Goal: Find specific page/section: Find specific page/section

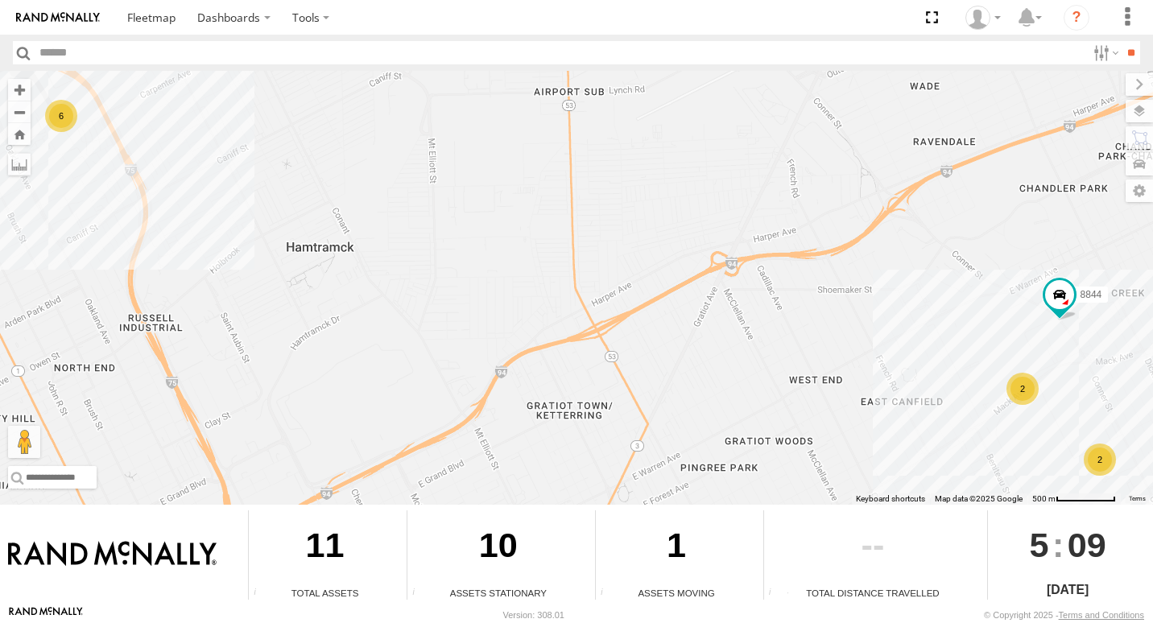
click at [67, 119] on div "6" at bounding box center [61, 116] width 32 height 32
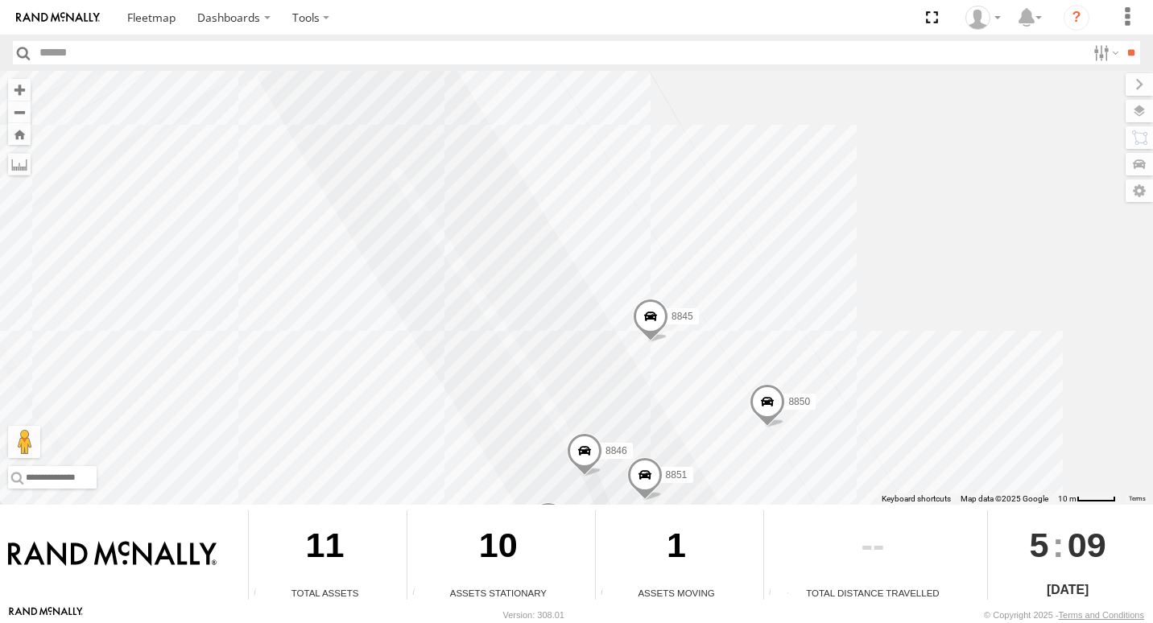
drag, startPoint x: 673, startPoint y: 233, endPoint x: 684, endPoint y: 162, distance: 72.5
click at [684, 162] on div "8844 8845 8846 8852 8851 8850 8847" at bounding box center [576, 288] width 1153 height 434
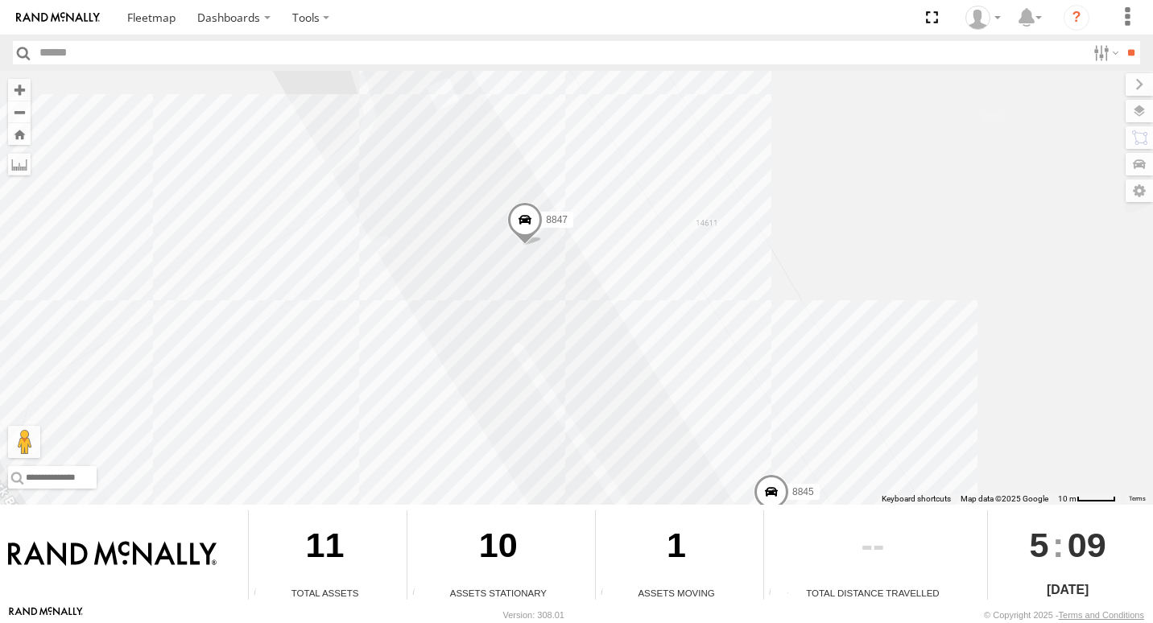
drag, startPoint x: 802, startPoint y: 244, endPoint x: 894, endPoint y: 373, distance: 158.8
click at [902, 386] on div "8844 8845 8846 8852 8851 8850 8847" at bounding box center [576, 288] width 1153 height 434
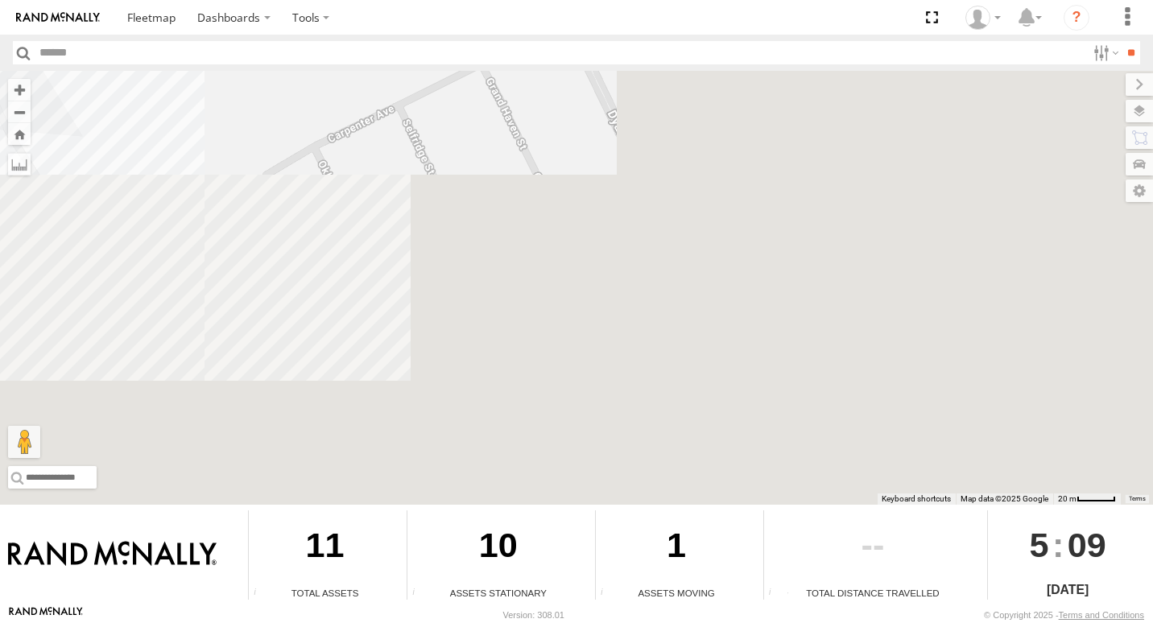
drag, startPoint x: 943, startPoint y: 372, endPoint x: 77, endPoint y: -60, distance: 967.5
click at [77, 0] on html "Dashboards" at bounding box center [576, 311] width 1153 height 623
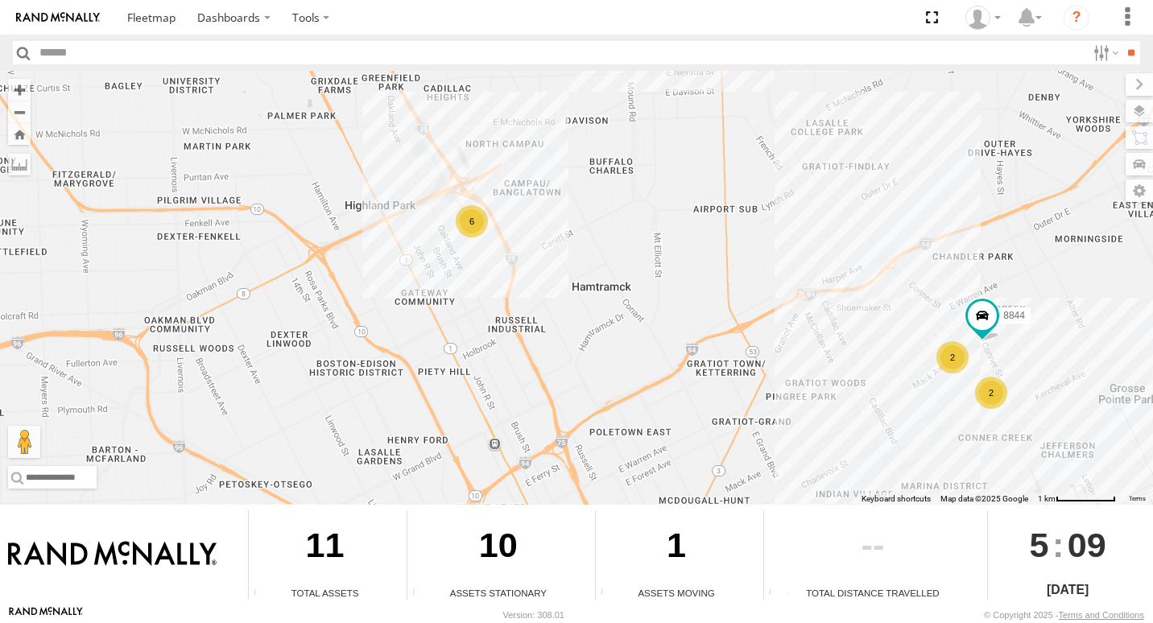
click at [994, 400] on div "2" at bounding box center [991, 393] width 32 height 32
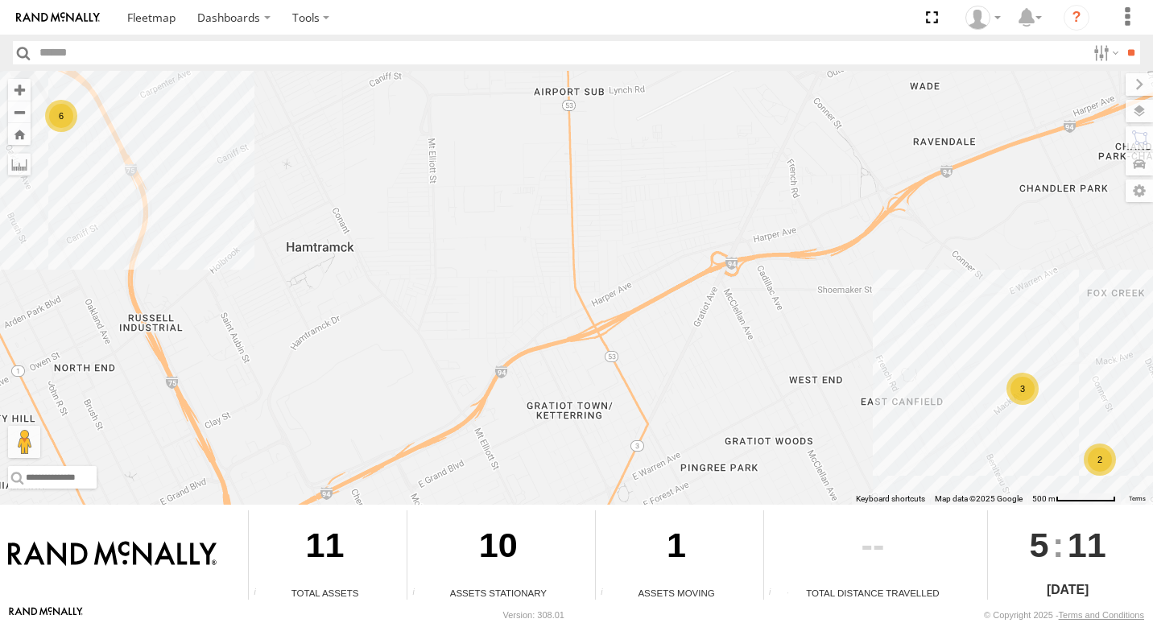
click at [59, 122] on div "6" at bounding box center [61, 116] width 32 height 32
click at [981, 387] on span at bounding box center [981, 383] width 29 height 29
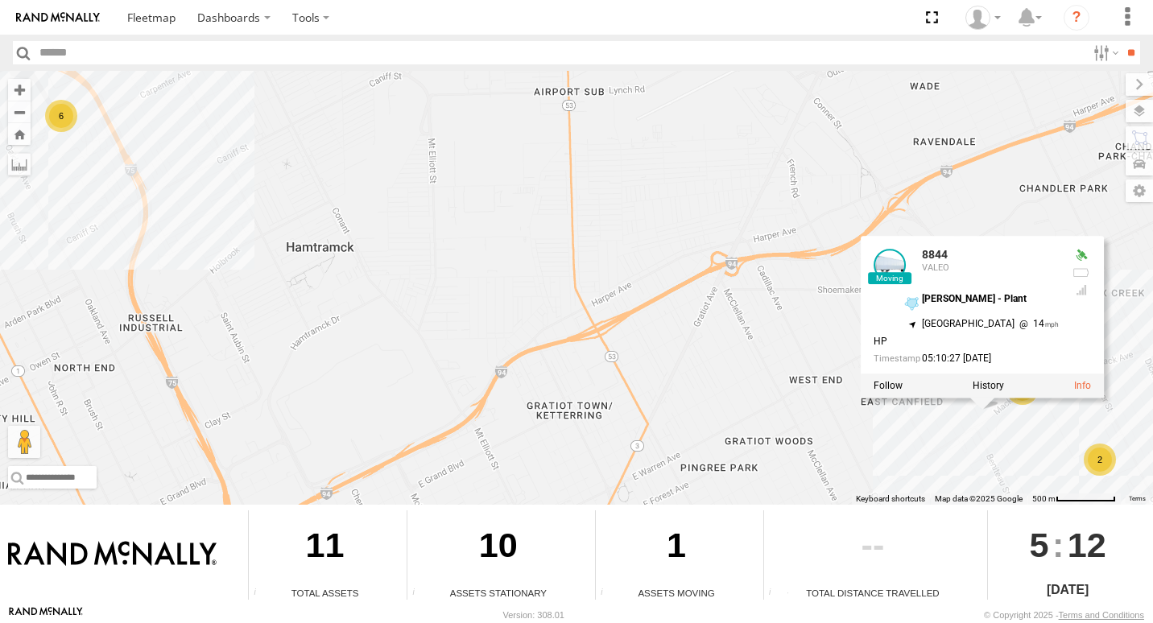
drag, startPoint x: 994, startPoint y: 417, endPoint x: 994, endPoint y: 426, distance: 8.9
click at [994, 426] on div "6 2 2 8844 8844 VALEO MACK - Plant 42.37996 , -82.97905 North West 14 HP 05:10:…" at bounding box center [576, 288] width 1153 height 434
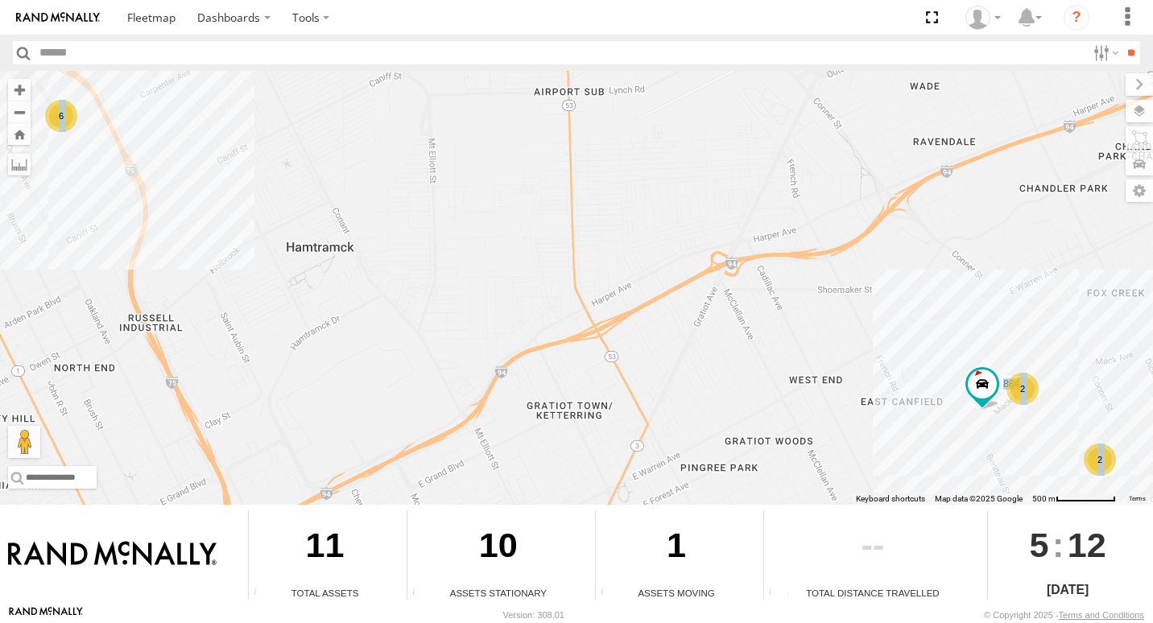
drag, startPoint x: 994, startPoint y: 426, endPoint x: 959, endPoint y: 438, distance: 37.4
click at [959, 438] on div "6 2 2 8844" at bounding box center [576, 288] width 1153 height 434
drag, startPoint x: 1030, startPoint y: 393, endPoint x: 1021, endPoint y: 393, distance: 9.7
click at [1028, 393] on div "2" at bounding box center [1022, 389] width 32 height 32
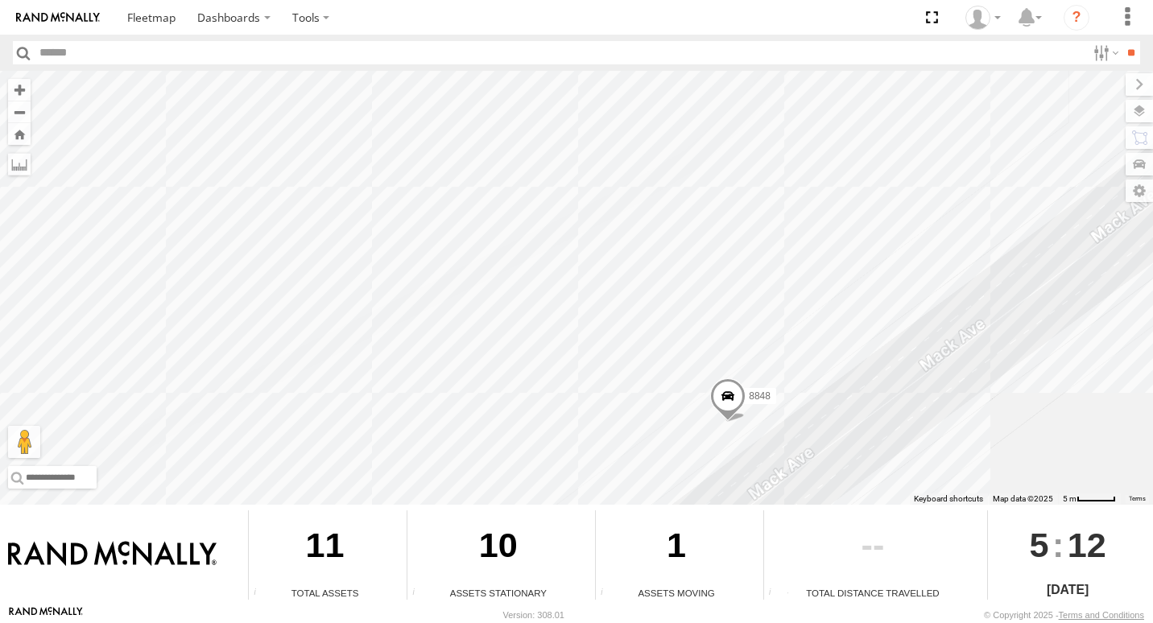
drag, startPoint x: 503, startPoint y: 213, endPoint x: 657, endPoint y: 347, distance: 203.7
click at [657, 347] on div "8844 8848 8848" at bounding box center [576, 288] width 1153 height 434
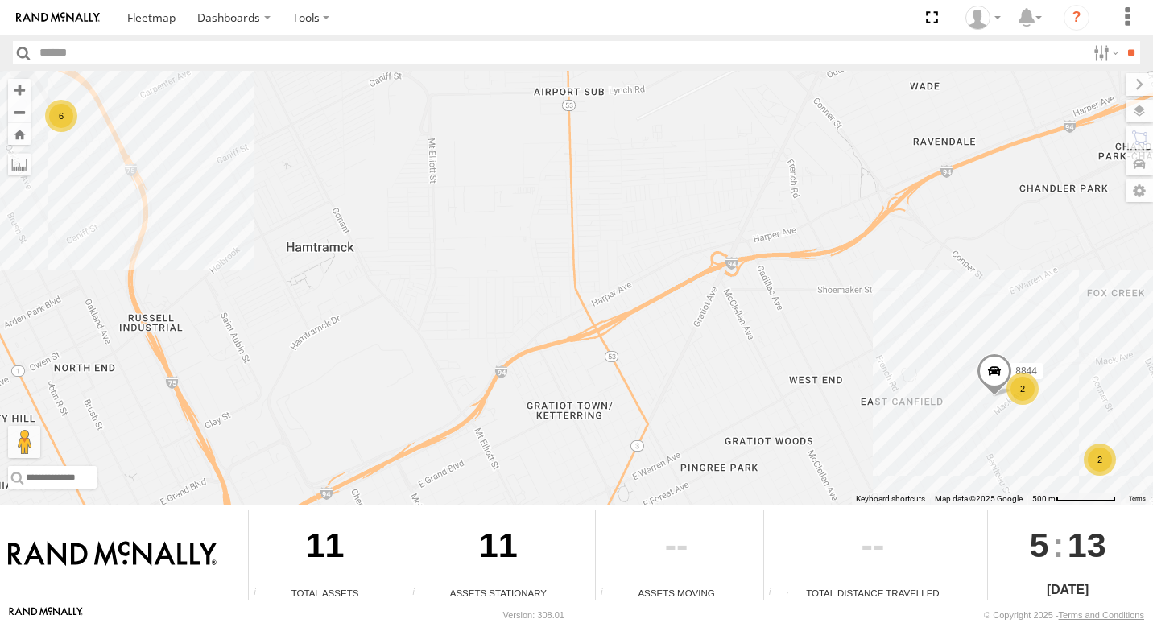
click at [1018, 386] on div "2" at bounding box center [1022, 389] width 32 height 32
click at [1017, 390] on div "3" at bounding box center [1022, 389] width 32 height 32
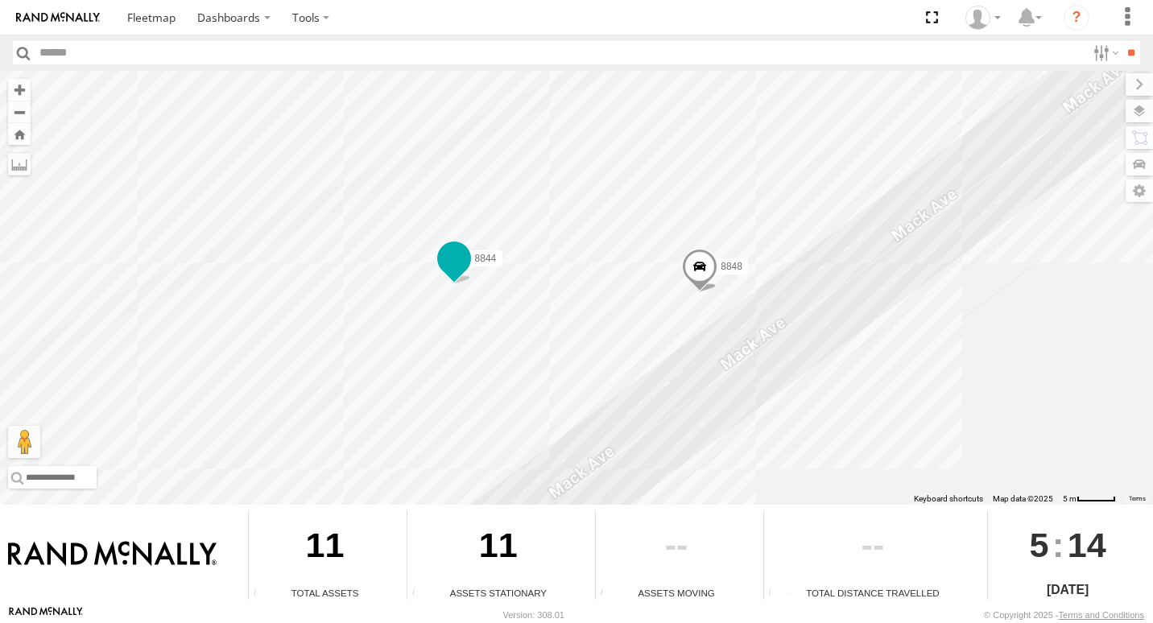
click at [465, 258] on span at bounding box center [453, 258] width 29 height 29
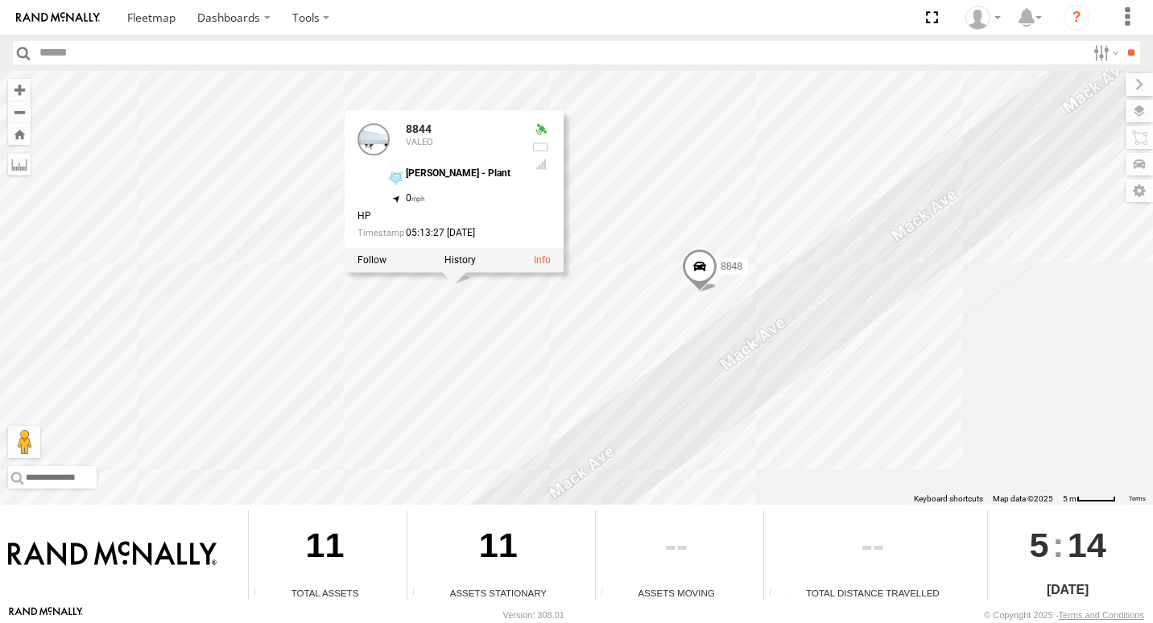
click at [821, 463] on div "8848 8848 8844 8844 VALEO MACK - Plant 42.3816 , -82.97509 0 HP 05:13:27 09/18/…" at bounding box center [576, 288] width 1153 height 434
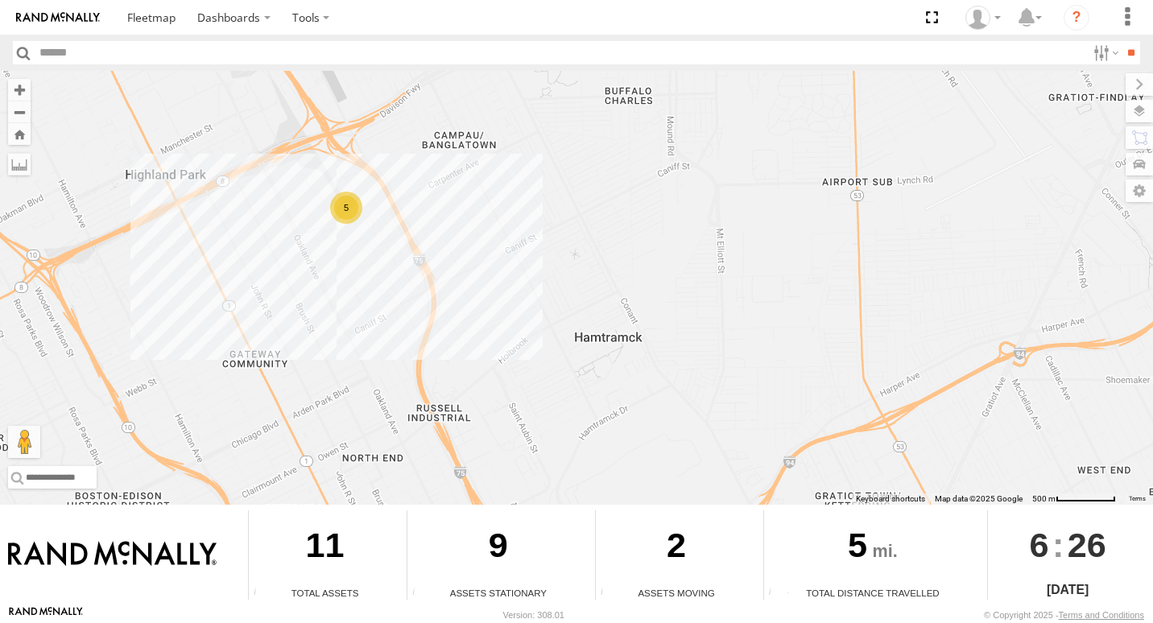
drag, startPoint x: 183, startPoint y: 137, endPoint x: 295, endPoint y: 260, distance: 166.9
click at [295, 260] on div "8849 5" at bounding box center [576, 288] width 1153 height 434
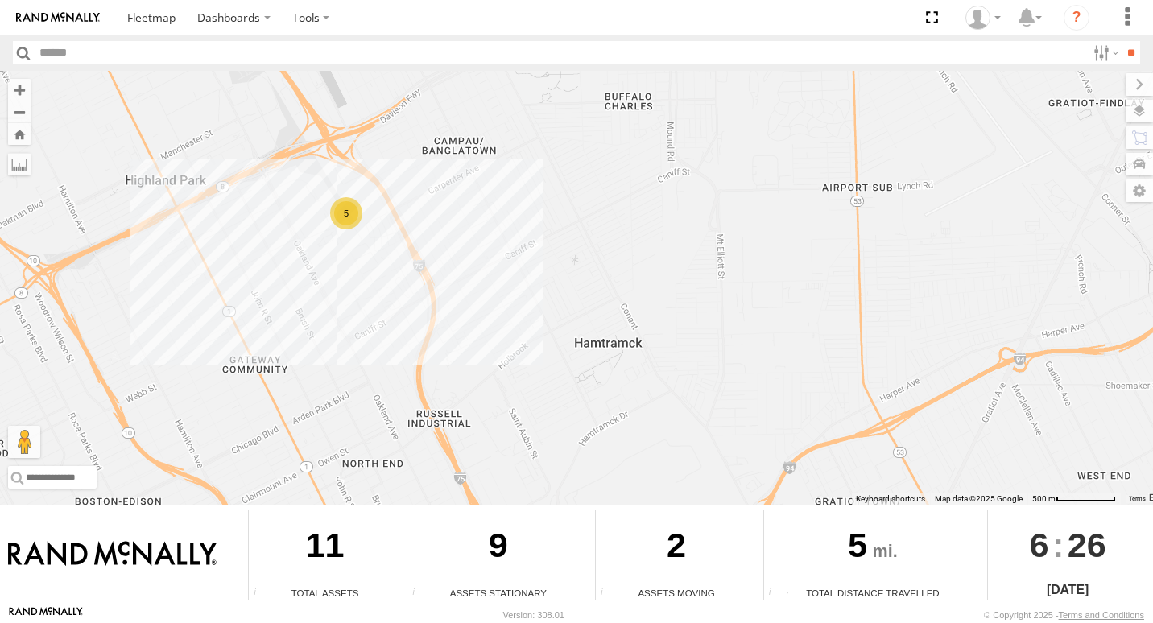
click at [334, 206] on div "5" at bounding box center [346, 213] width 32 height 32
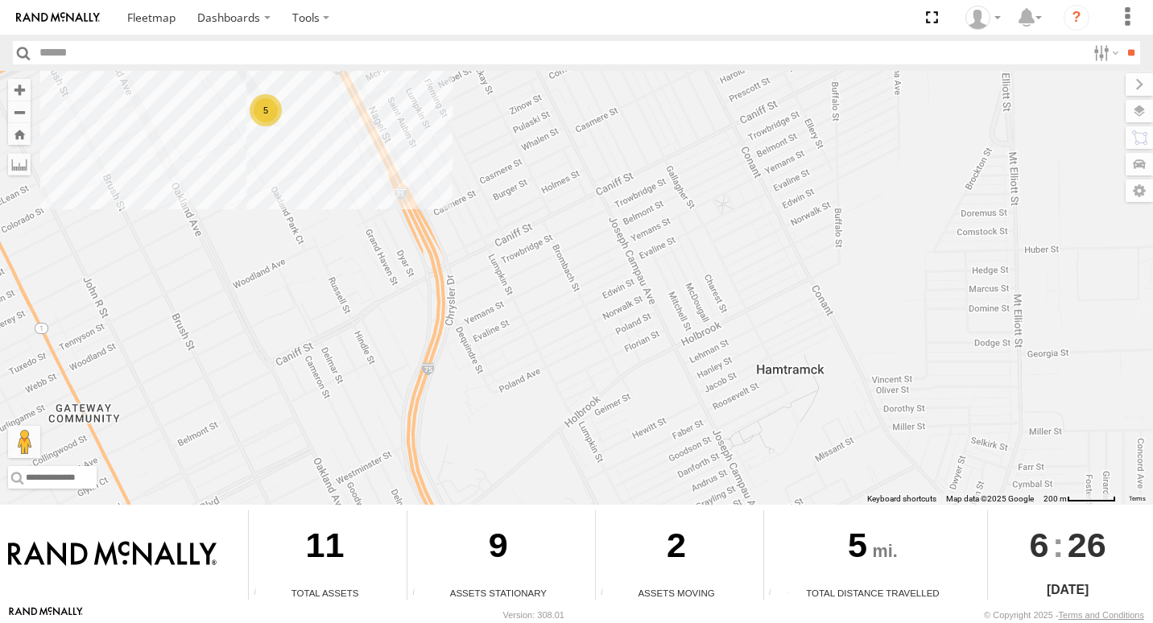
drag, startPoint x: 614, startPoint y: 298, endPoint x: 462, endPoint y: 167, distance: 200.9
click at [452, 167] on div "8849 5" at bounding box center [576, 288] width 1153 height 434
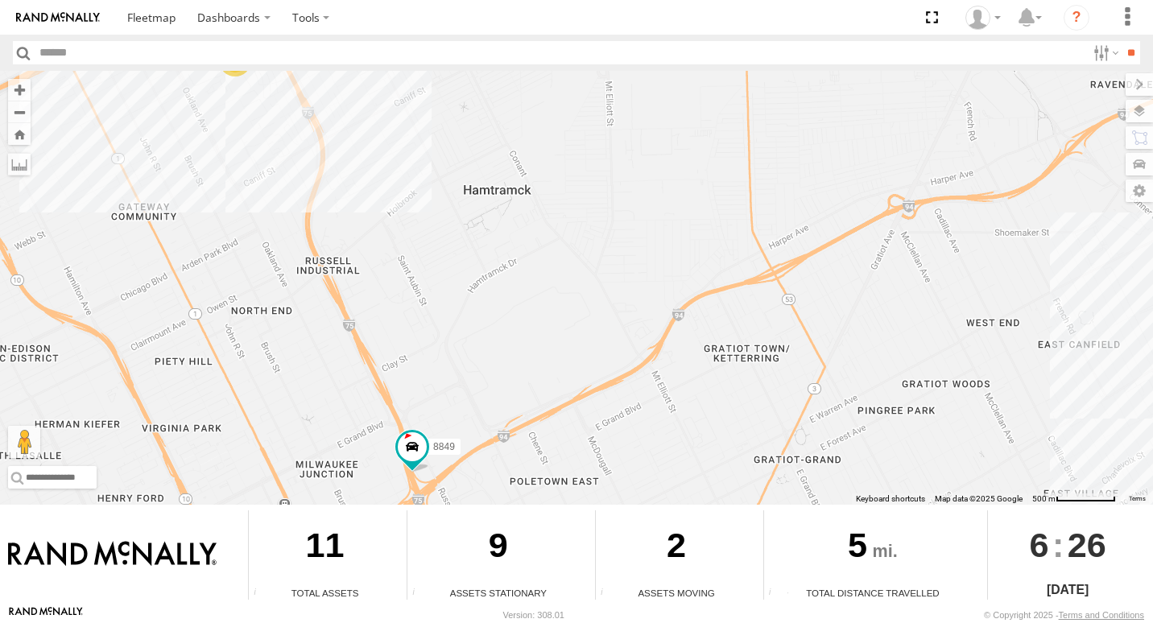
drag, startPoint x: 915, startPoint y: 303, endPoint x: 615, endPoint y: 191, distance: 320.7
click at [615, 191] on div "8849 5" at bounding box center [576, 288] width 1153 height 434
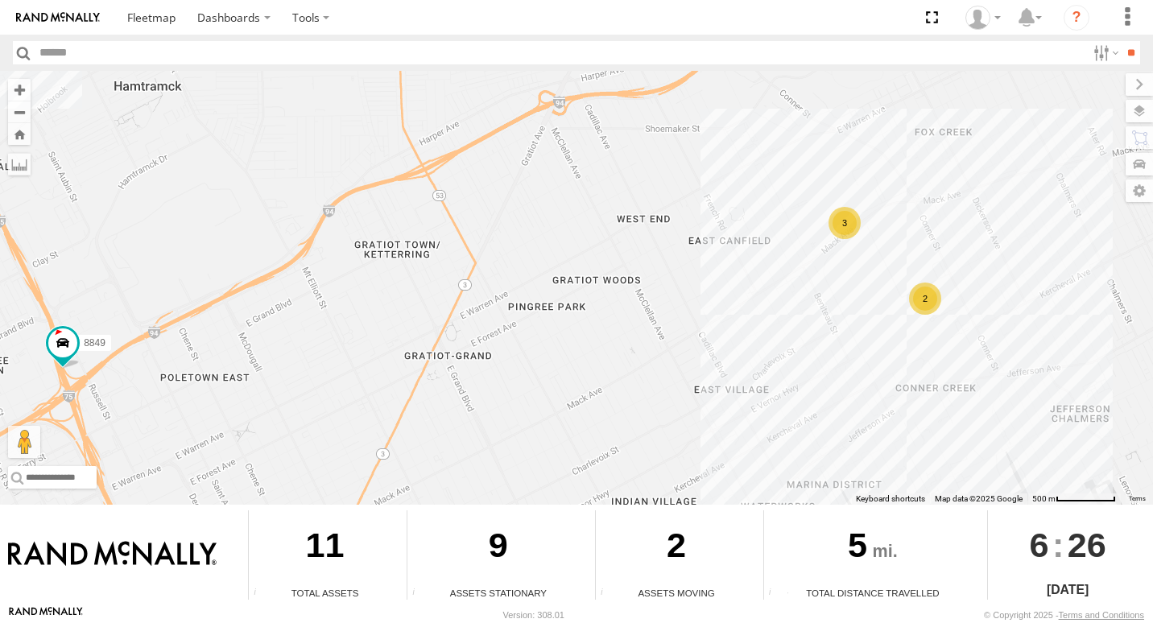
drag, startPoint x: 778, startPoint y: 301, endPoint x: 550, endPoint y: 235, distance: 237.9
click at [534, 241] on div "8849 5 3 2" at bounding box center [576, 288] width 1153 height 434
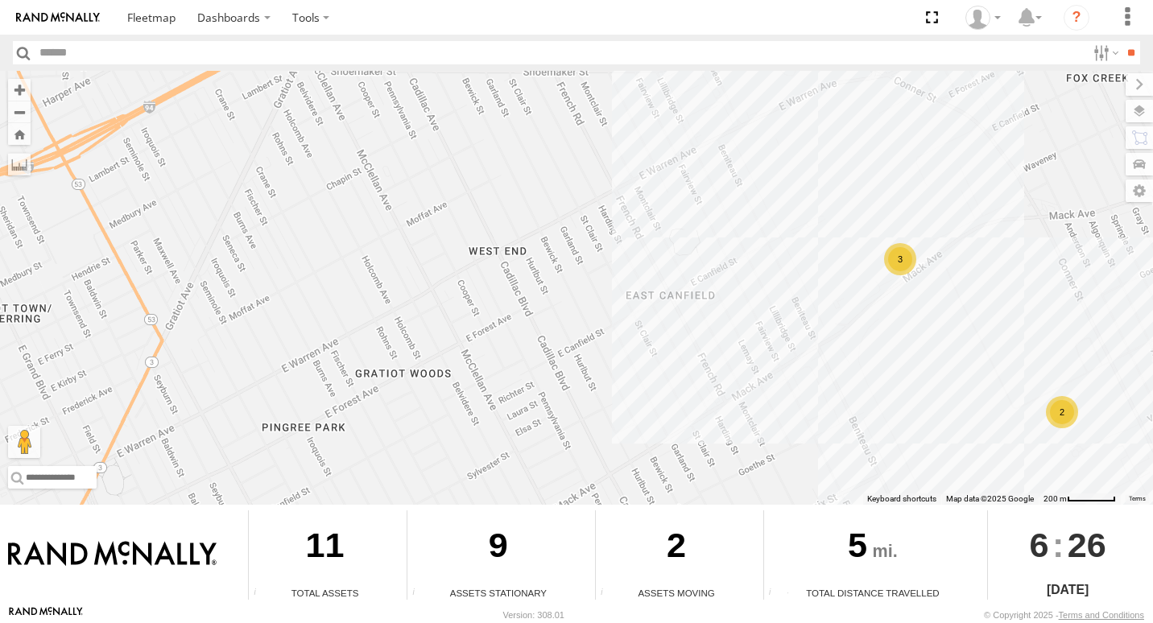
drag, startPoint x: 996, startPoint y: 299, endPoint x: 989, endPoint y: 306, distance: 9.7
click at [989, 306] on div "8849 3 2" at bounding box center [576, 288] width 1153 height 434
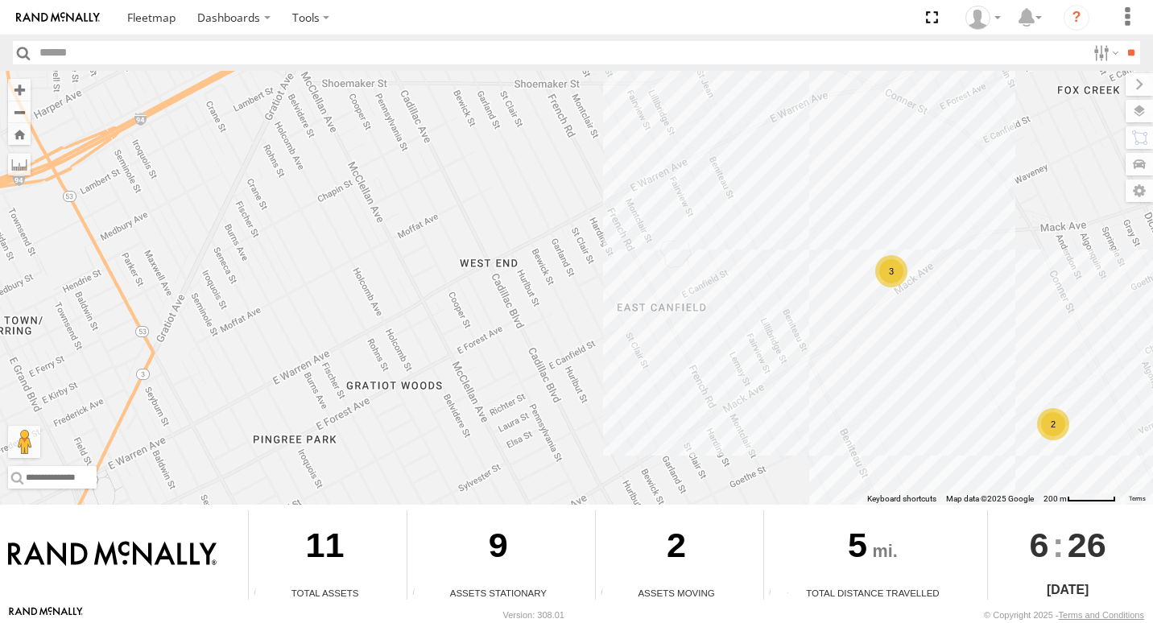
click at [886, 273] on div "3" at bounding box center [891, 271] width 32 height 32
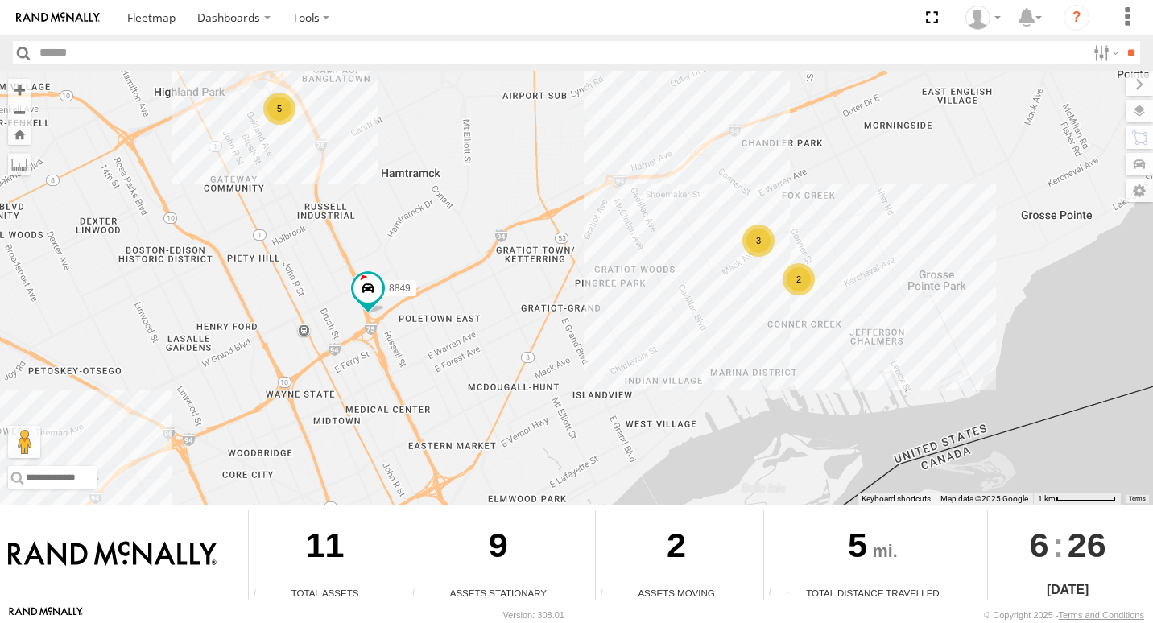
drag, startPoint x: 799, startPoint y: 408, endPoint x: 744, endPoint y: 250, distance: 168.0
click at [744, 250] on div "8849 5 3 2" at bounding box center [576, 288] width 1153 height 434
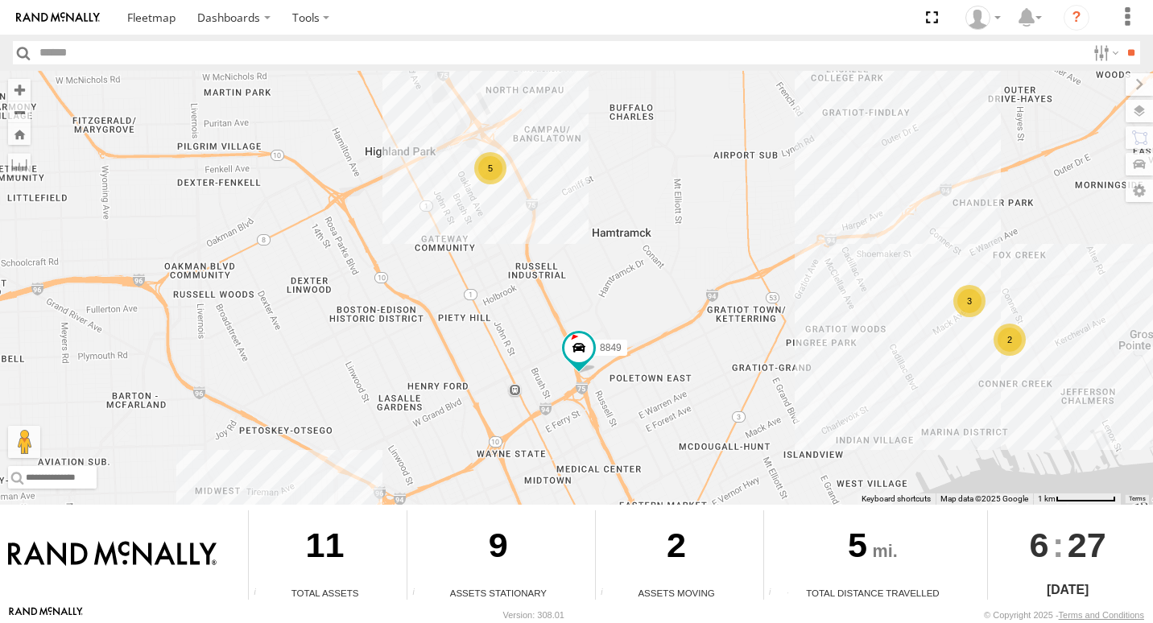
drag, startPoint x: 563, startPoint y: 330, endPoint x: 772, endPoint y: 394, distance: 217.9
click at [772, 394] on div "8849 5 3 2" at bounding box center [576, 288] width 1153 height 434
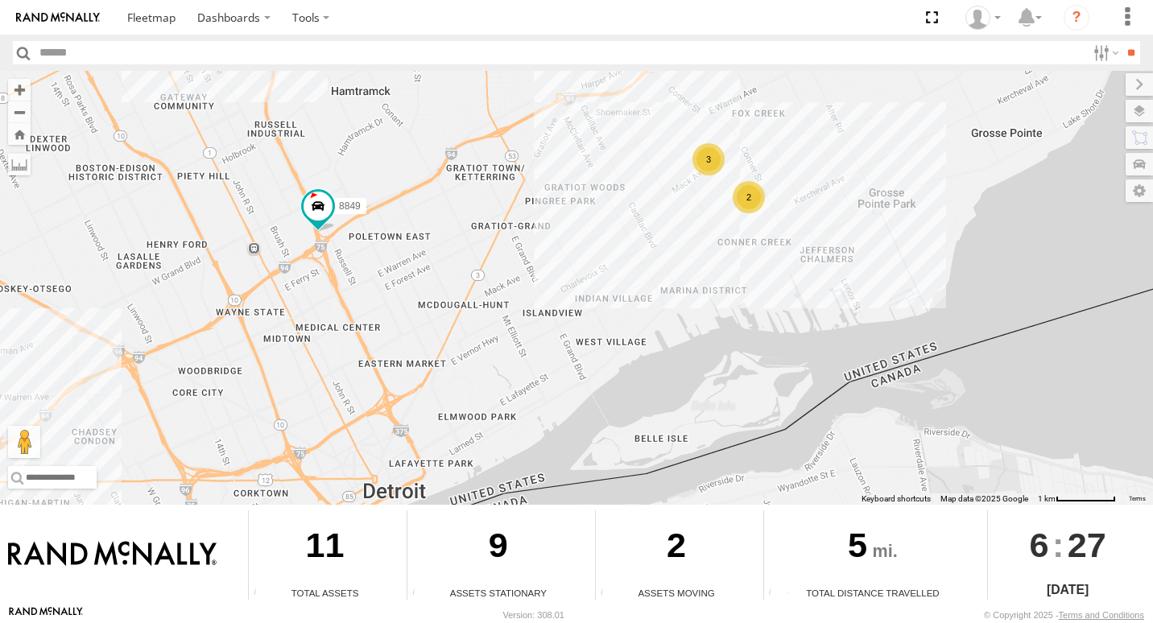
drag, startPoint x: 551, startPoint y: 283, endPoint x: 292, endPoint y: 142, distance: 295.0
click at [292, 142] on div "8849 5 3 2" at bounding box center [576, 288] width 1153 height 434
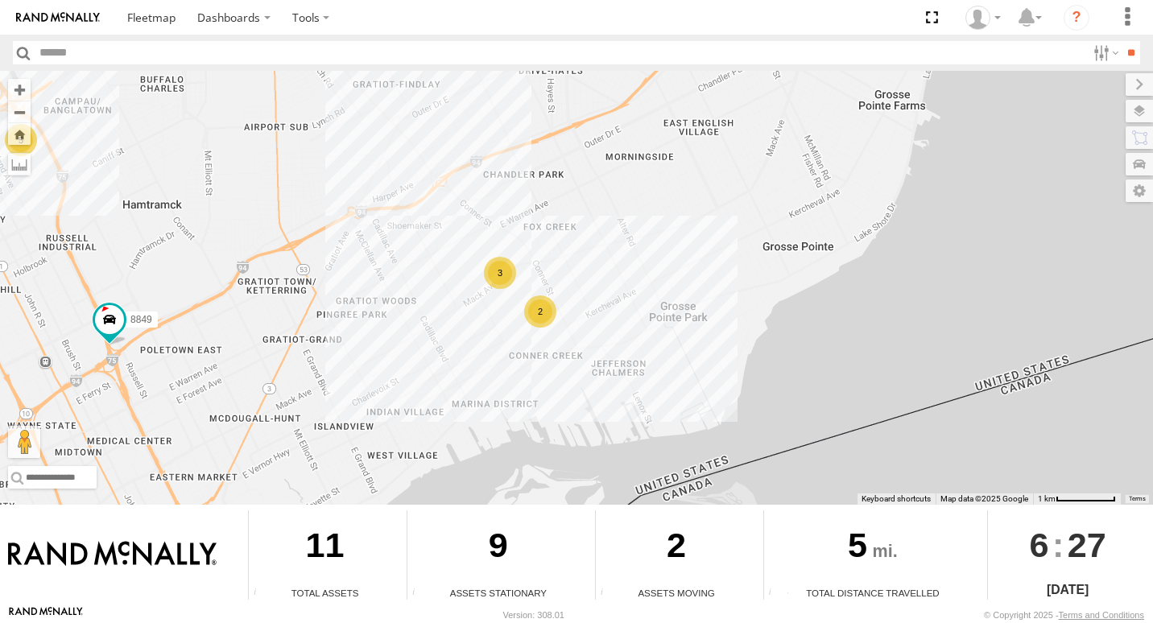
drag, startPoint x: 706, startPoint y: 302, endPoint x: 502, endPoint y: 393, distance: 223.0
click at [506, 422] on div "8849 5 3 2" at bounding box center [576, 288] width 1153 height 434
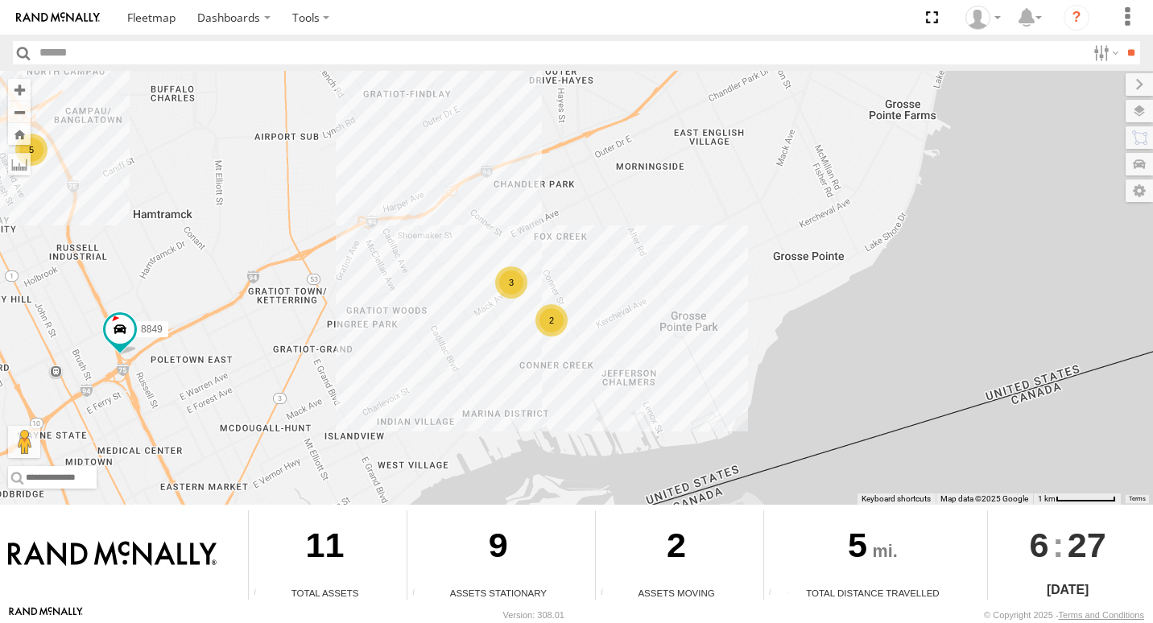
click at [554, 327] on div "2" at bounding box center [551, 320] width 32 height 32
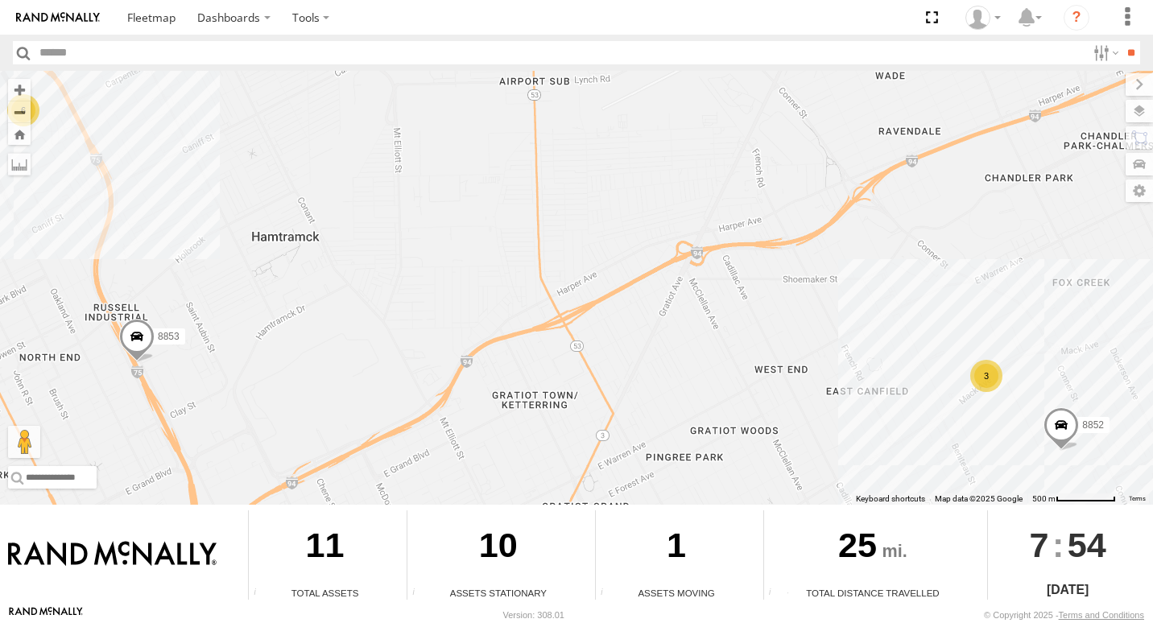
drag, startPoint x: 1068, startPoint y: 438, endPoint x: 1029, endPoint y: 417, distance: 44.6
click at [1030, 420] on div "6 3 8853 8852" at bounding box center [576, 288] width 1153 height 434
drag, startPoint x: 217, startPoint y: 48, endPoint x: 394, endPoint y: 127, distance: 193.1
click at [394, 127] on body "Dashboards ?" at bounding box center [576, 311] width 1153 height 623
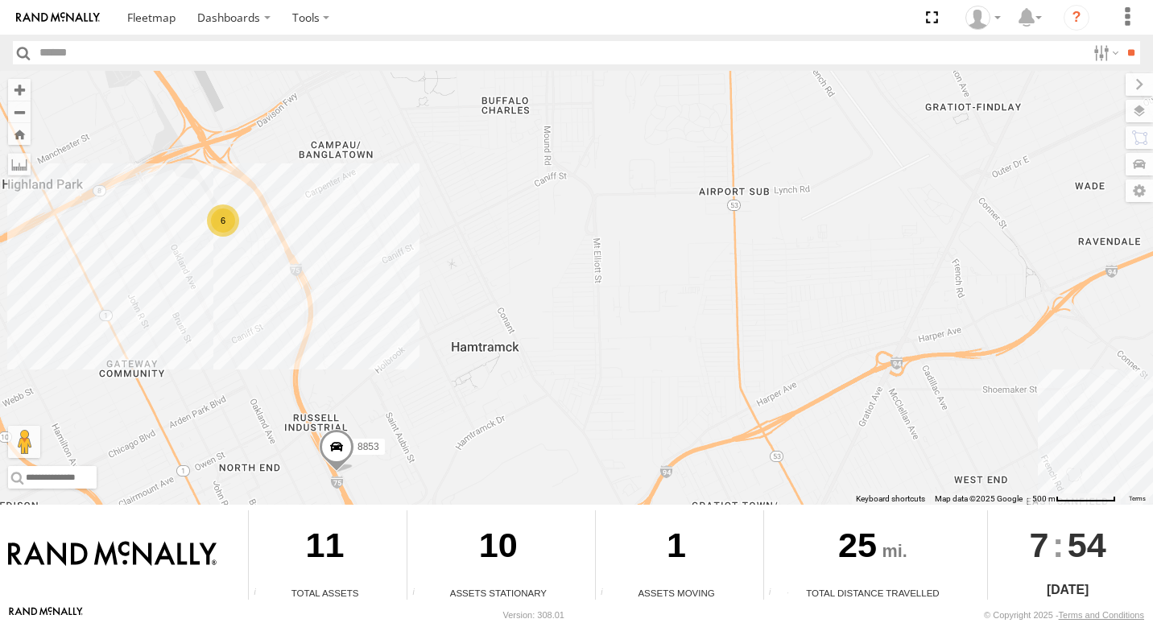
drag, startPoint x: 239, startPoint y: 220, endPoint x: 349, endPoint y: 285, distance: 127.4
click at [403, 309] on div "6 3 8853 8852" at bounding box center [576, 288] width 1153 height 434
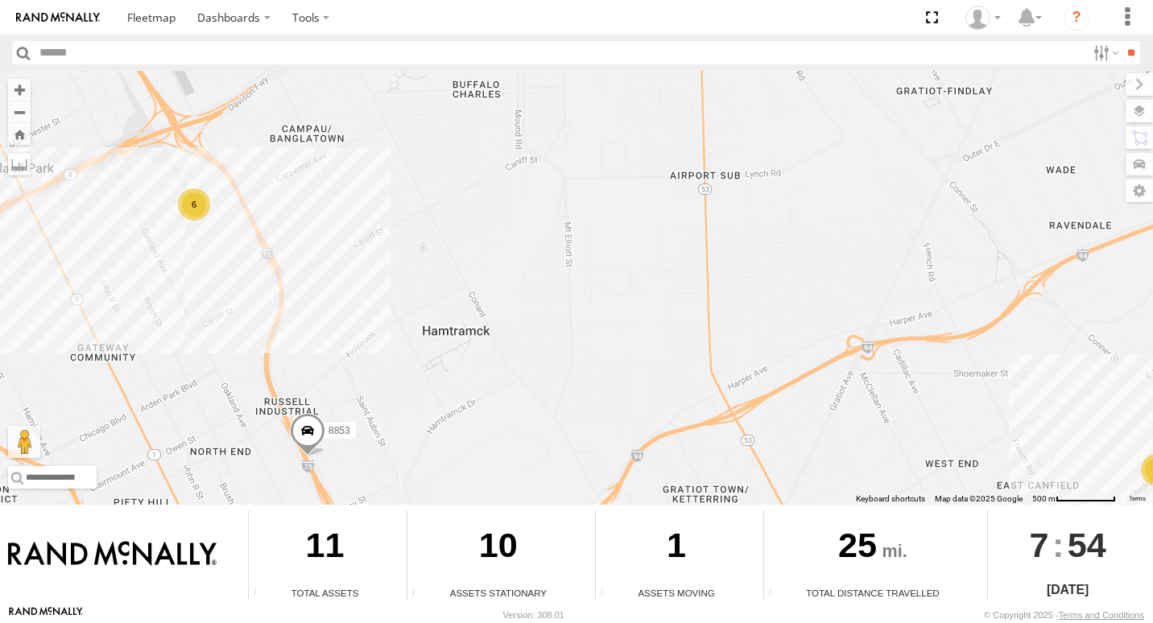
drag, startPoint x: 368, startPoint y: 295, endPoint x: 452, endPoint y: 316, distance: 86.5
click at [528, 388] on div "6 3 8853 8852" at bounding box center [576, 288] width 1153 height 434
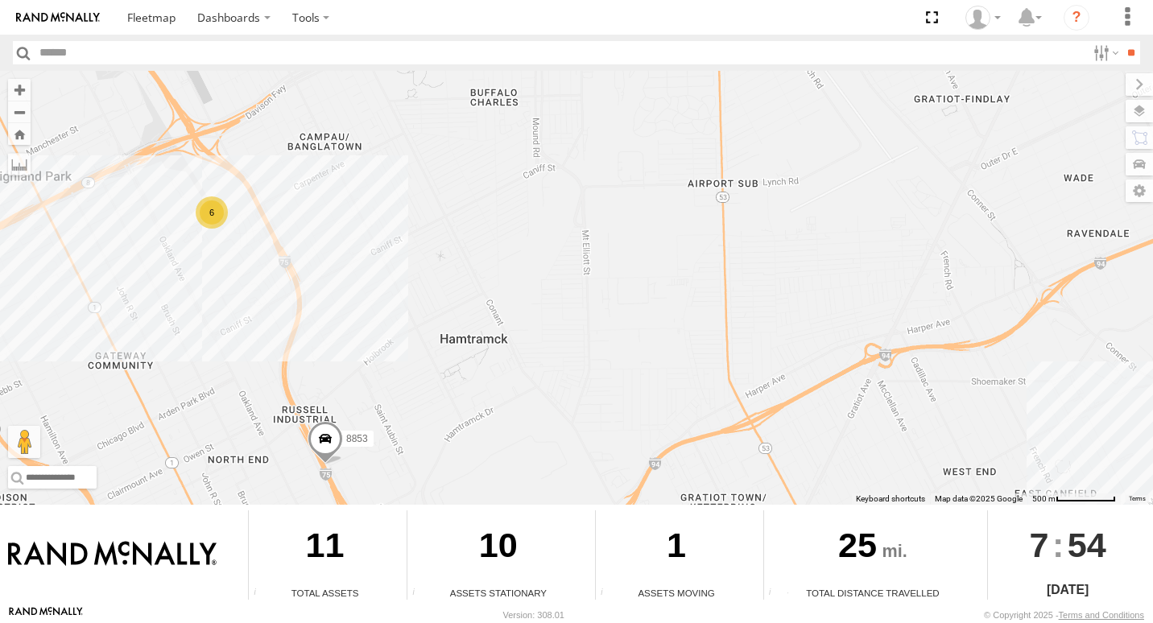
click at [221, 212] on div "6" at bounding box center [212, 212] width 32 height 32
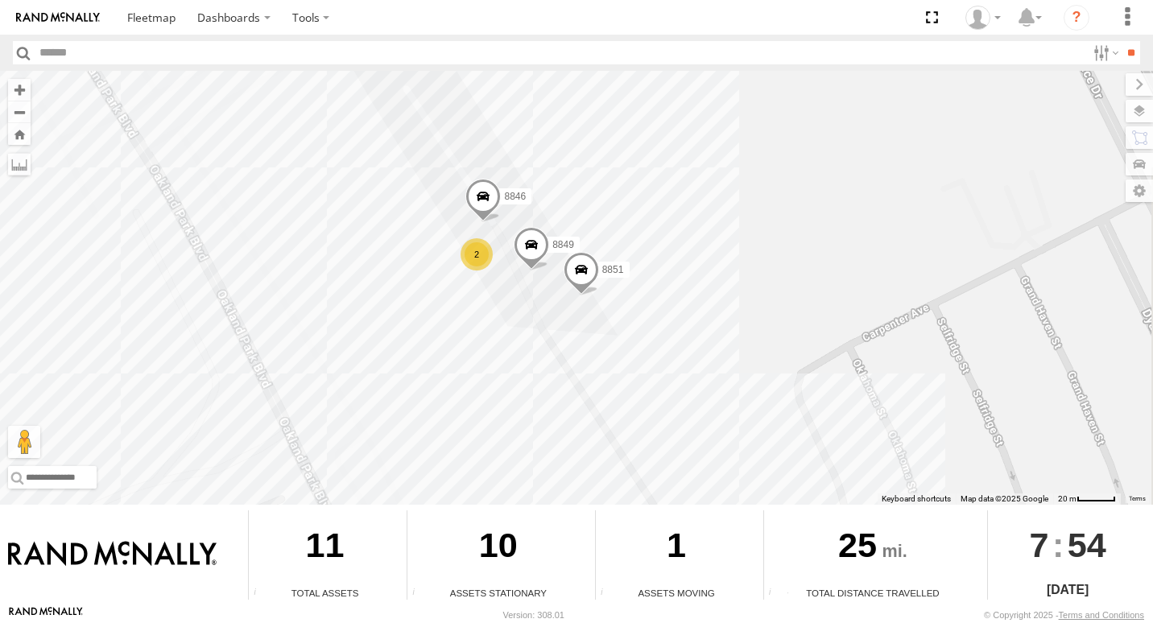
drag, startPoint x: 451, startPoint y: 299, endPoint x: 358, endPoint y: 182, distance: 149.0
click at [358, 182] on div "8853 8852 2 8846 8851 8847 8849" at bounding box center [576, 288] width 1153 height 434
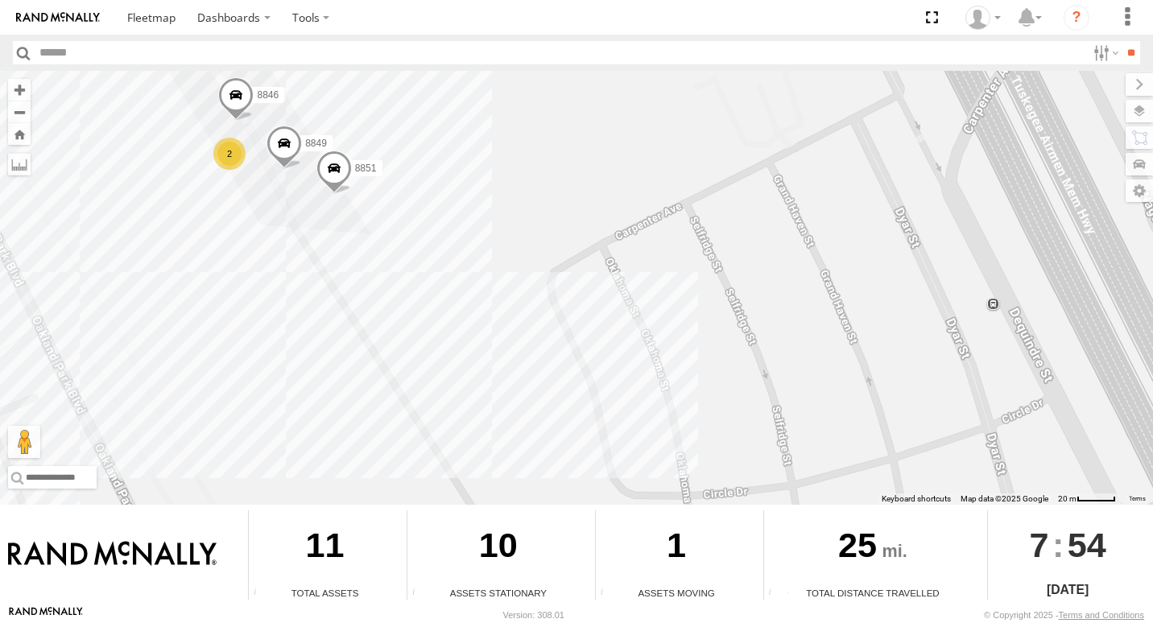
drag, startPoint x: 456, startPoint y: 316, endPoint x: 170, endPoint y: 217, distance: 302.4
click at [170, 217] on div "8853 8852 2 8846 8851 8847 8849" at bounding box center [576, 288] width 1153 height 434
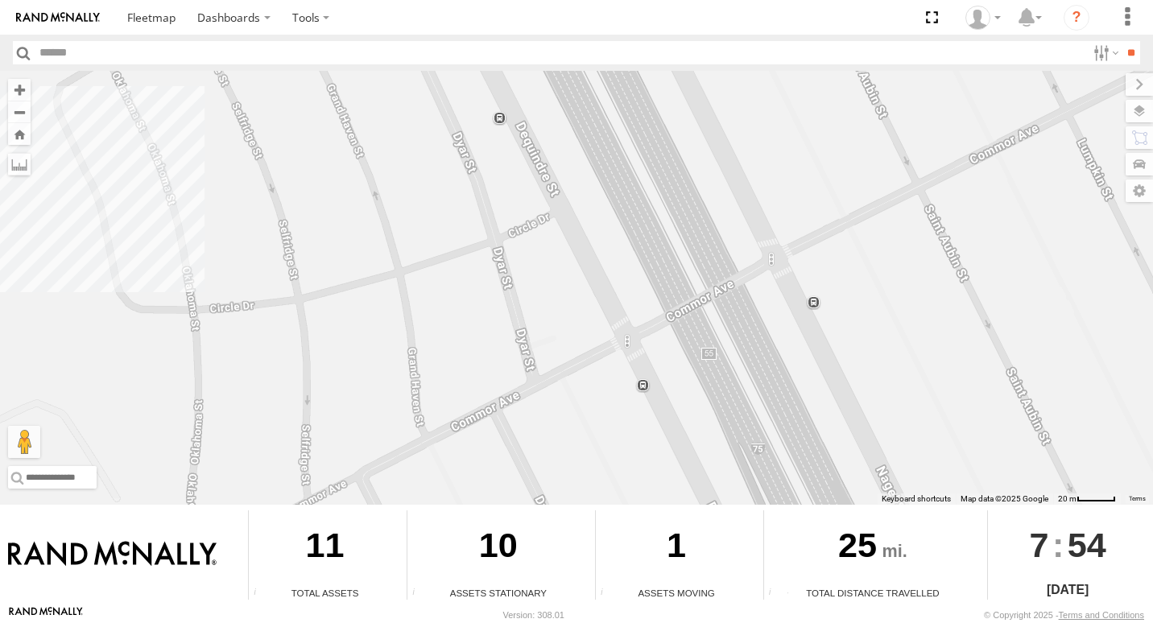
drag, startPoint x: 819, startPoint y: 283, endPoint x: 372, endPoint y: 92, distance: 486.8
click at [372, 92] on div "8853 8852 2 8846 8851 8847 8849" at bounding box center [576, 288] width 1153 height 434
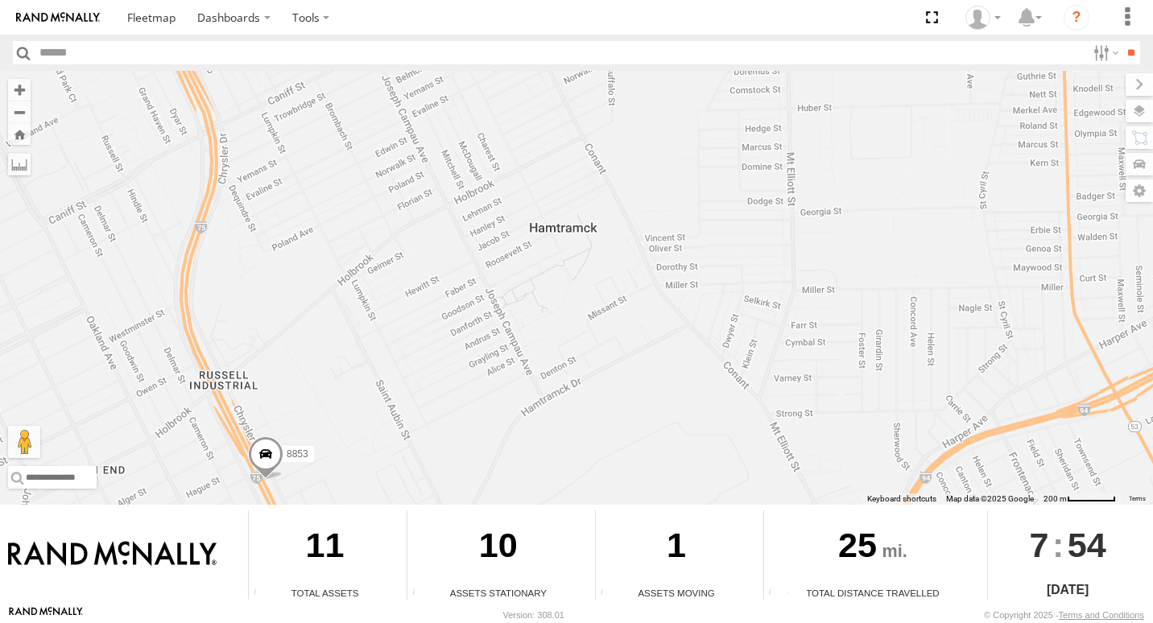
drag, startPoint x: 716, startPoint y: 263, endPoint x: 456, endPoint y: 108, distance: 302.8
click at [212, 52] on body "Dashboards ?" at bounding box center [576, 311] width 1153 height 623
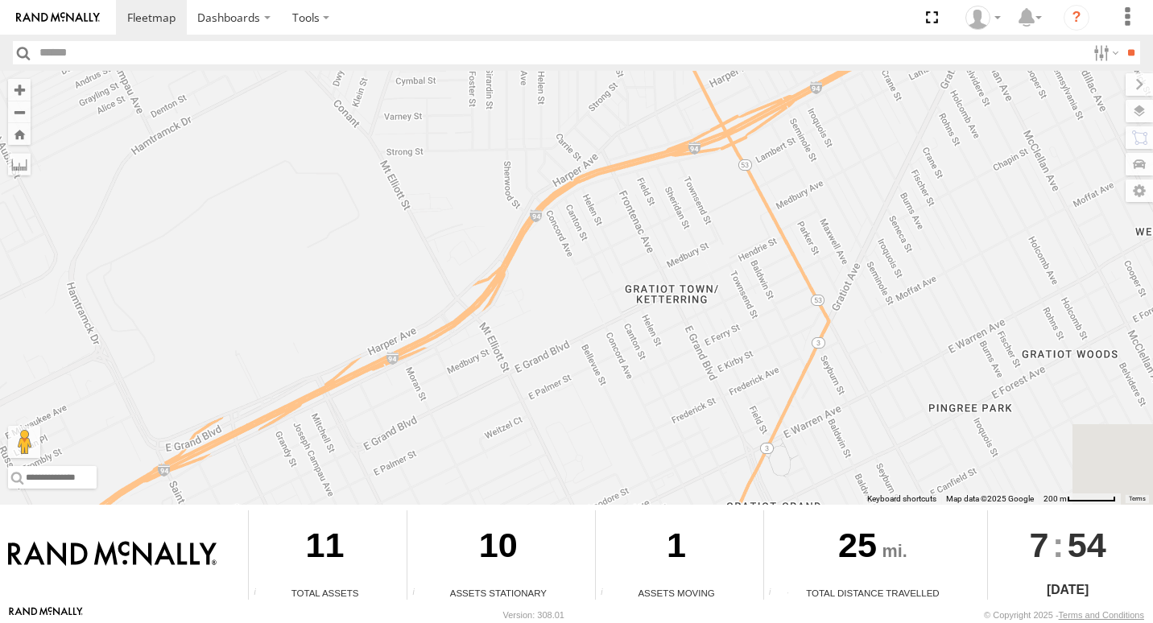
drag, startPoint x: 448, startPoint y: 263, endPoint x: 133, endPoint y: 15, distance: 401.2
click at [81, 10] on body "Dashboards ?" at bounding box center [576, 311] width 1153 height 623
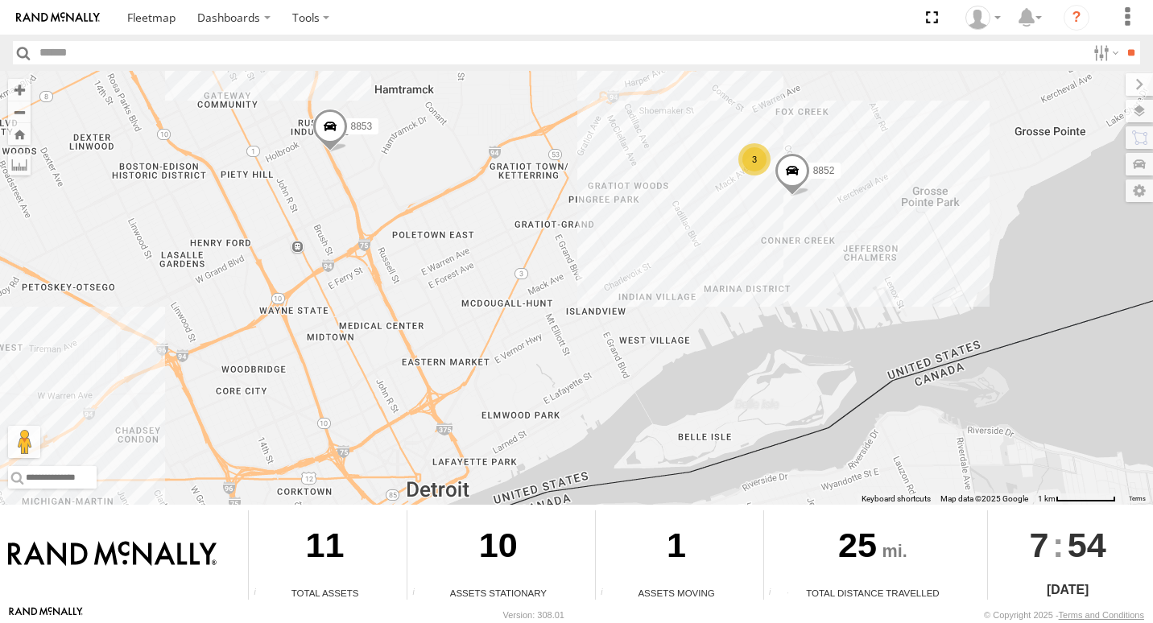
drag, startPoint x: 830, startPoint y: 225, endPoint x: 645, endPoint y: 207, distance: 186.0
click at [645, 207] on div "8853 8852 8847 4 3" at bounding box center [576, 288] width 1153 height 434
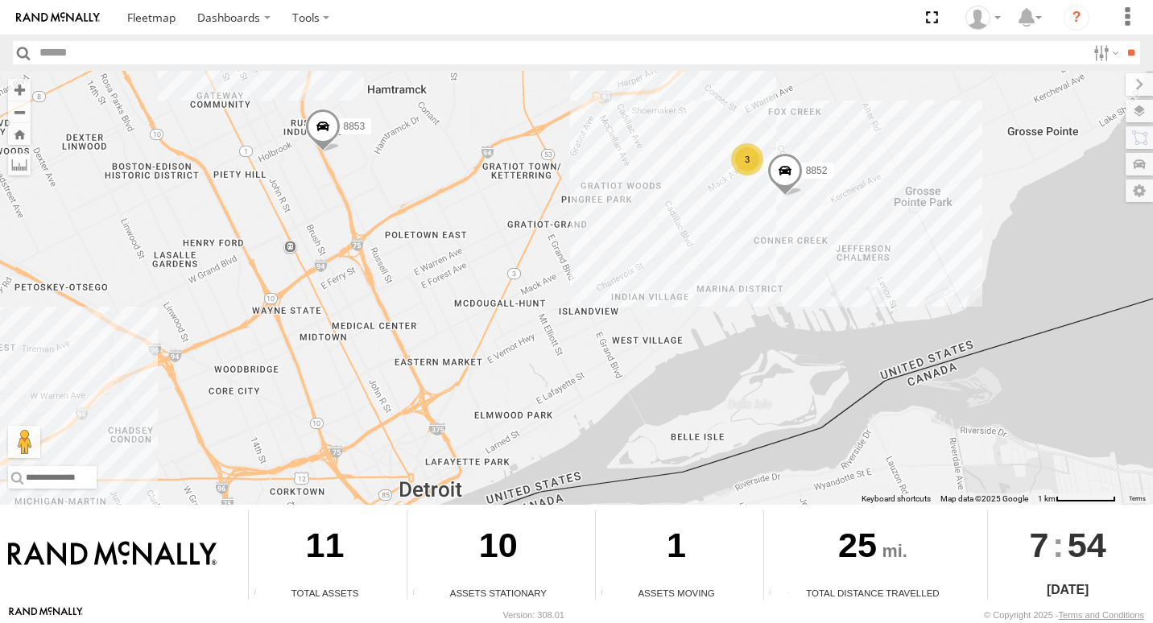
click at [749, 176] on div "8853 8852 8847 4 3" at bounding box center [576, 288] width 1153 height 434
click at [749, 165] on div "3" at bounding box center [747, 159] width 32 height 32
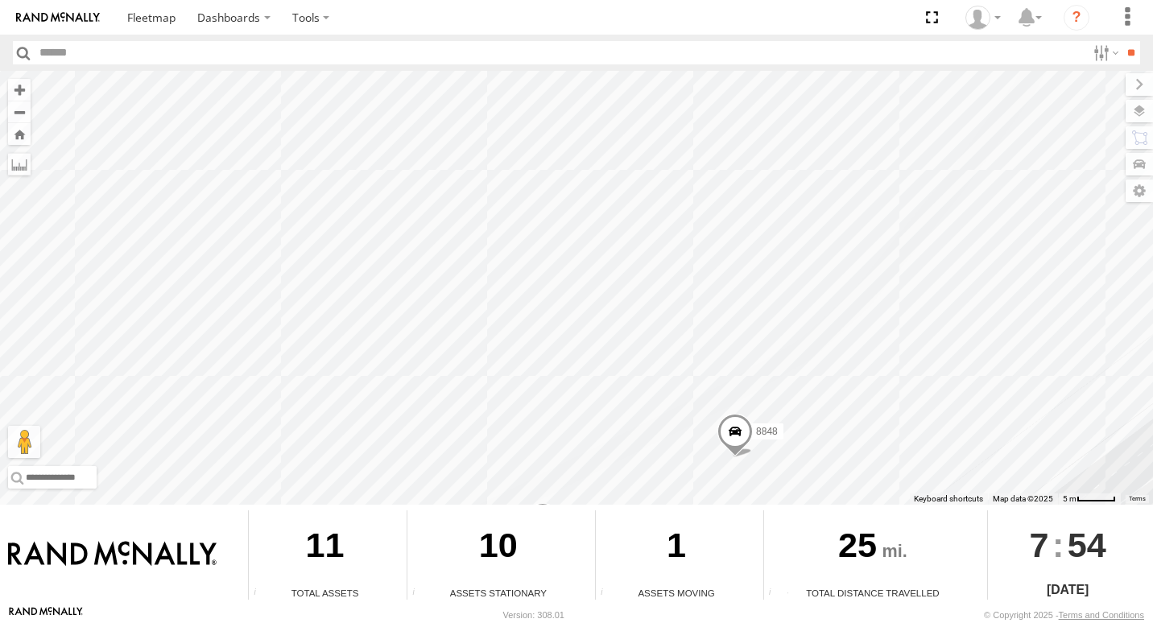
drag, startPoint x: 1003, startPoint y: 291, endPoint x: 1040, endPoint y: 394, distance: 109.5
click at [1041, 443] on div "8853 8852 8847 8848 8848 8844" at bounding box center [576, 288] width 1153 height 434
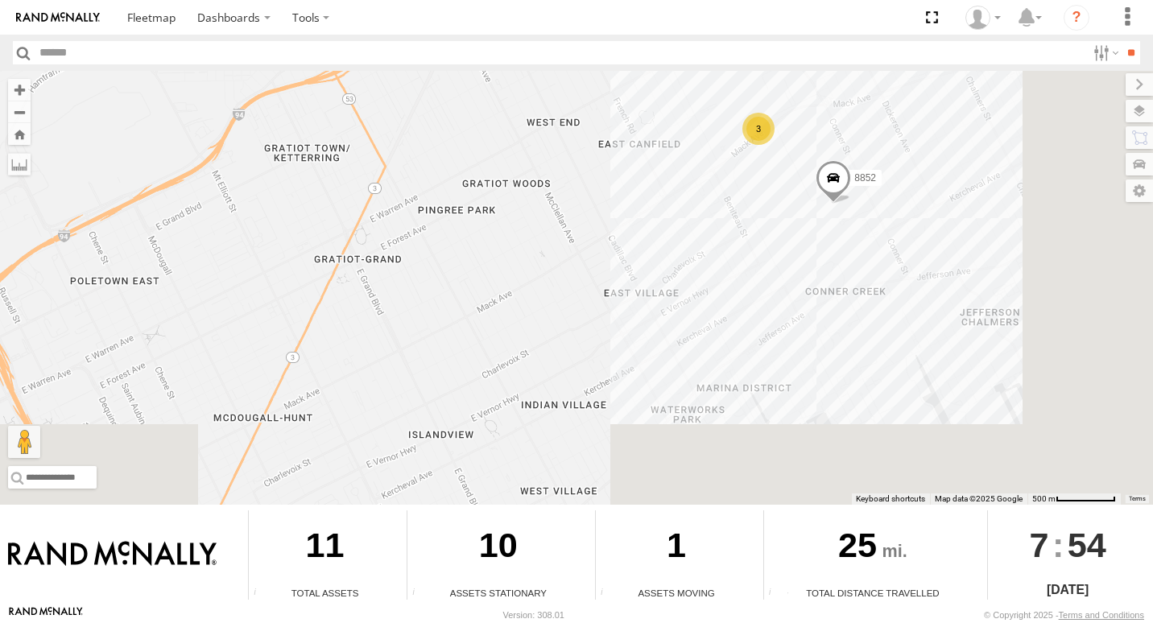
drag, startPoint x: 864, startPoint y: 381, endPoint x: 529, endPoint y: 166, distance: 397.8
click at [529, 166] on div "8853 8852 8847 5 3" at bounding box center [576, 288] width 1153 height 434
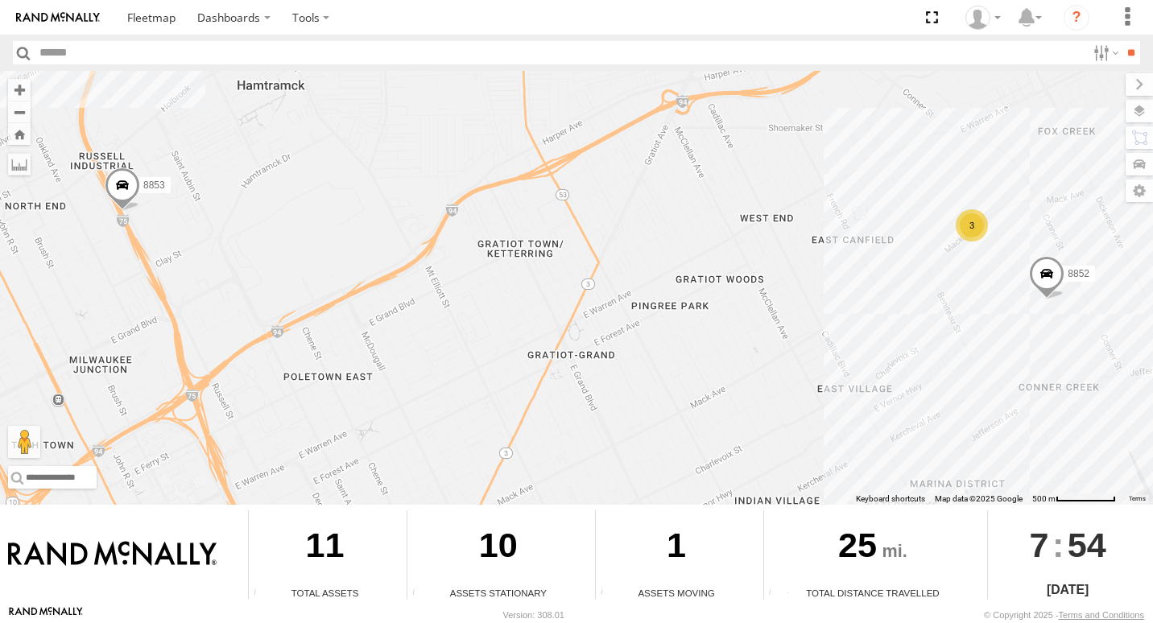
drag, startPoint x: 594, startPoint y: 235, endPoint x: 414, endPoint y: 203, distance: 183.1
click at [863, 356] on div "8853 8852 8847 5 3" at bounding box center [576, 288] width 1153 height 434
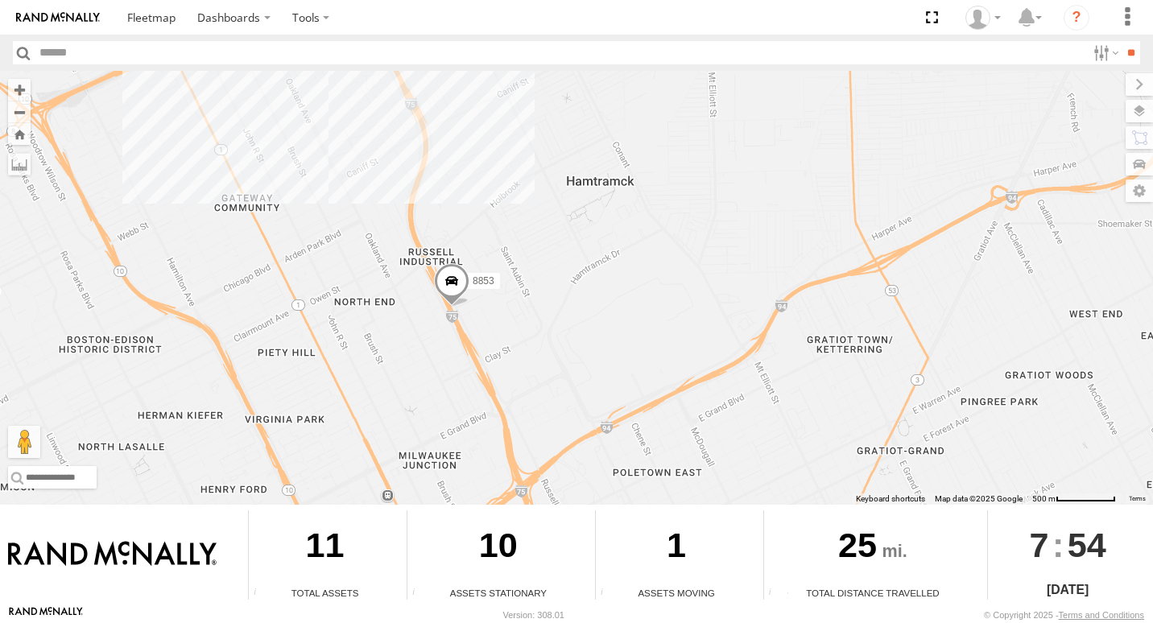
drag, startPoint x: 442, startPoint y: 221, endPoint x: 685, endPoint y: 294, distance: 253.9
click at [685, 294] on div "8853 8852 8847 5 3" at bounding box center [576, 288] width 1153 height 434
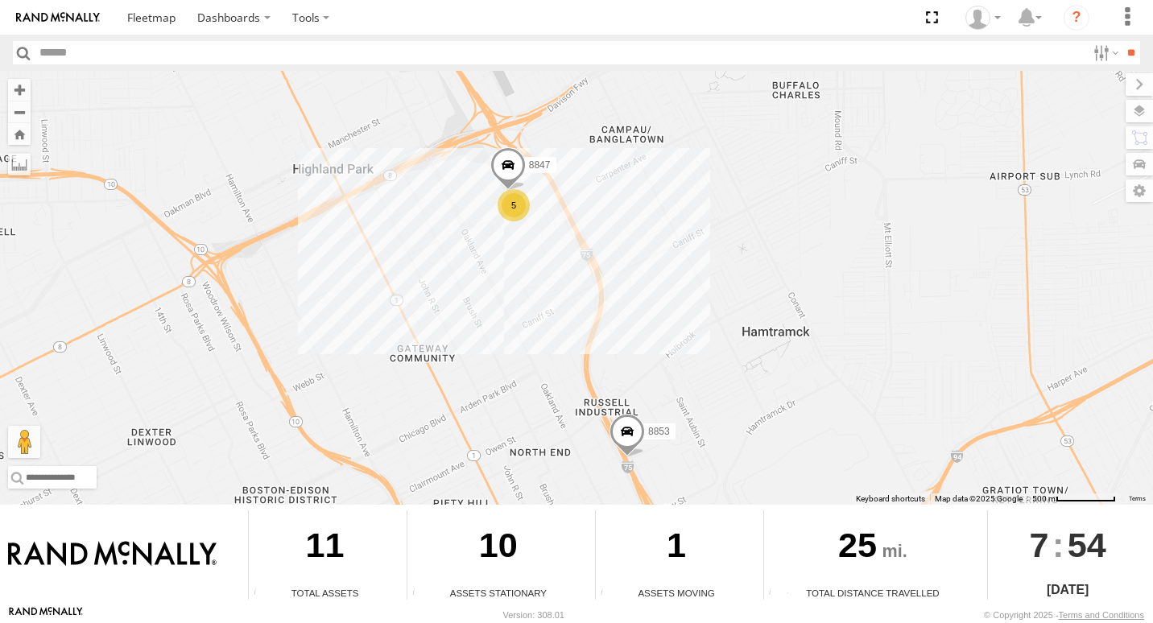
drag, startPoint x: 514, startPoint y: 204, endPoint x: 716, endPoint y: 371, distance: 261.9
click at [716, 371] on div "8853 8852 8847 5 3" at bounding box center [576, 288] width 1153 height 434
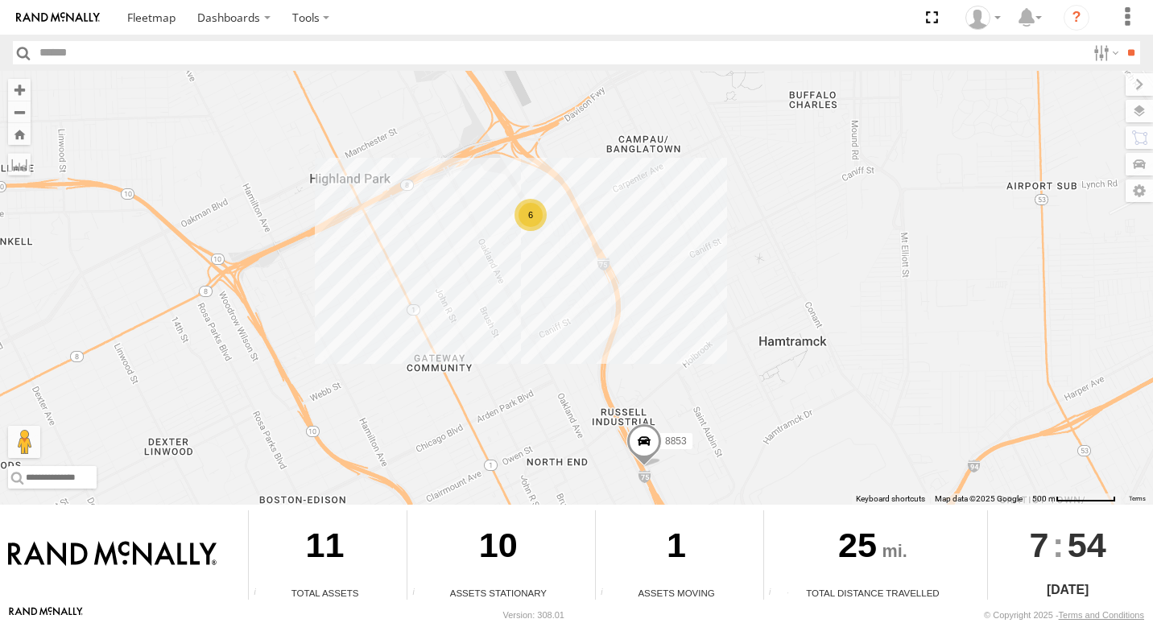
click at [534, 218] on div "6" at bounding box center [530, 215] width 32 height 32
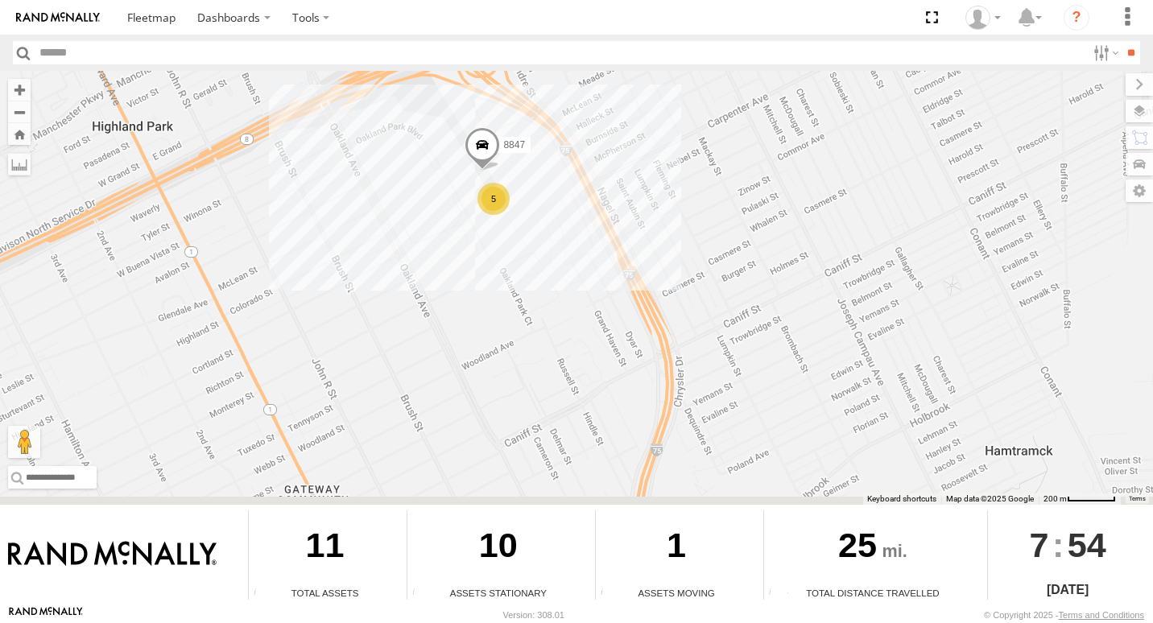
drag, startPoint x: 900, startPoint y: 397, endPoint x: 577, endPoint y: 260, distance: 350.6
click at [588, 265] on div "8853 8852 8847 5" at bounding box center [576, 288] width 1153 height 434
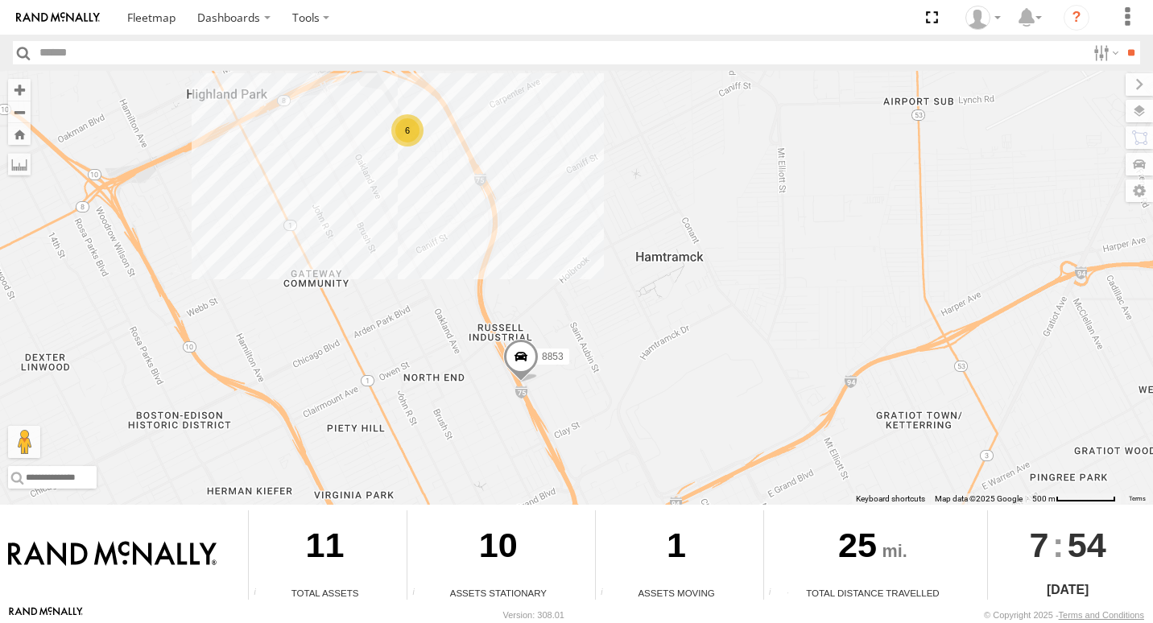
drag, startPoint x: 917, startPoint y: 362, endPoint x: 745, endPoint y: 274, distance: 192.6
click at [755, 278] on div "8853 8852 6" at bounding box center [576, 288] width 1153 height 434
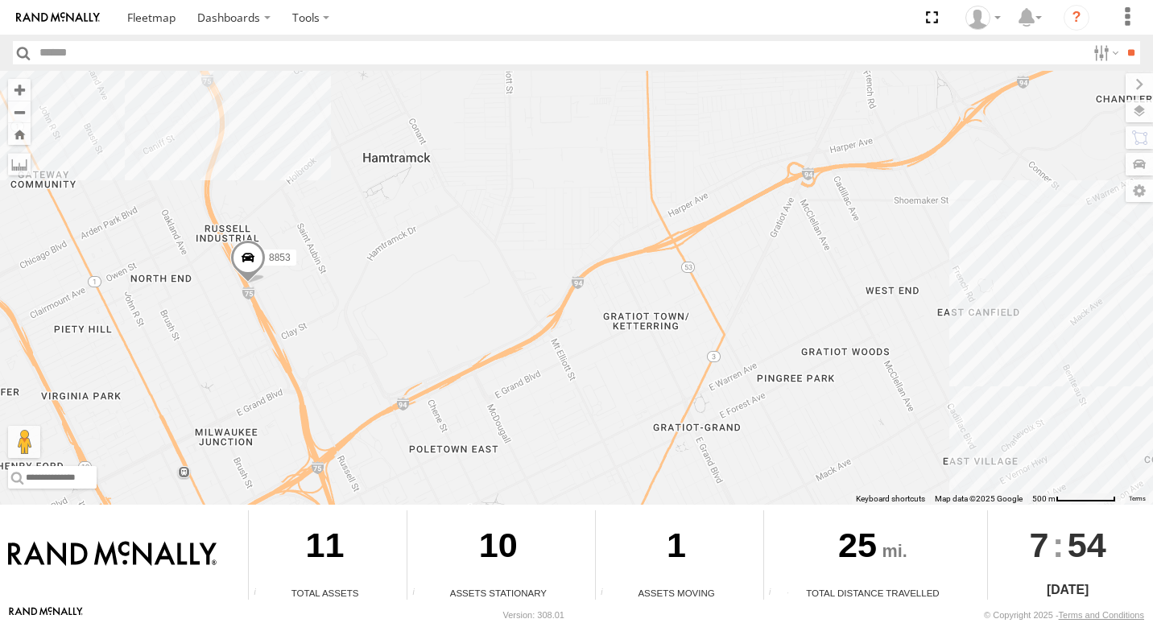
drag, startPoint x: 905, startPoint y: 297, endPoint x: 582, endPoint y: 184, distance: 342.9
click at [591, 186] on div "8853 8852 6" at bounding box center [576, 288] width 1153 height 434
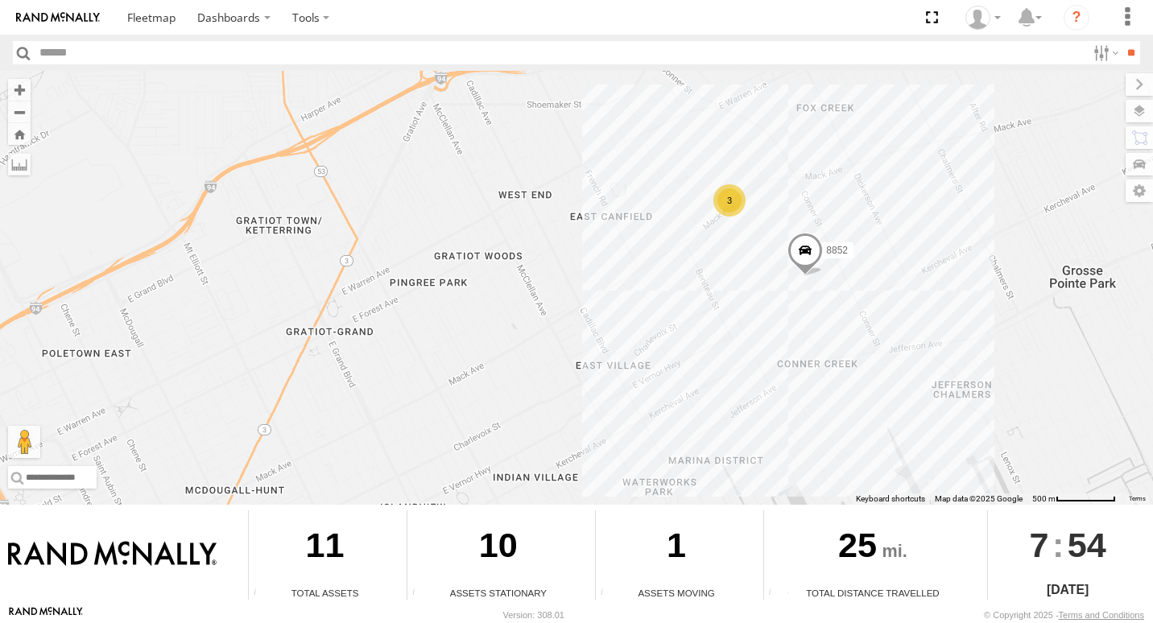
drag, startPoint x: 958, startPoint y: 283, endPoint x: 692, endPoint y: 237, distance: 269.5
click at [693, 237] on div "8853 8852 6 3" at bounding box center [576, 288] width 1153 height 434
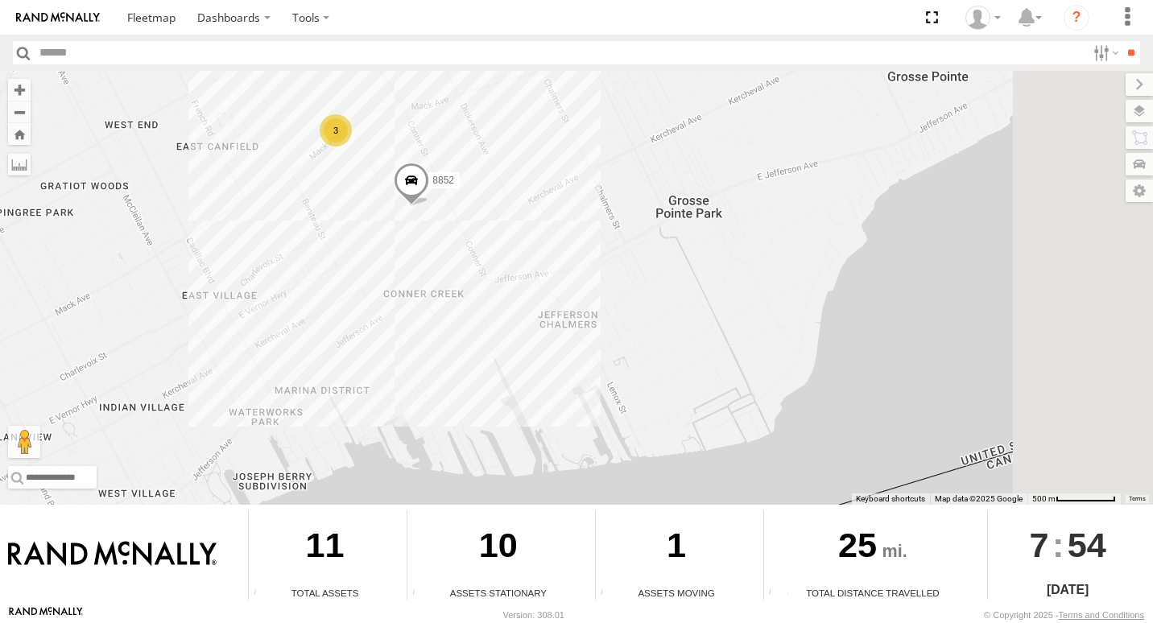
drag, startPoint x: 1124, startPoint y: 361, endPoint x: 695, endPoint y: 288, distance: 434.4
click at [695, 288] on div "8853 8852 6 3" at bounding box center [576, 288] width 1153 height 434
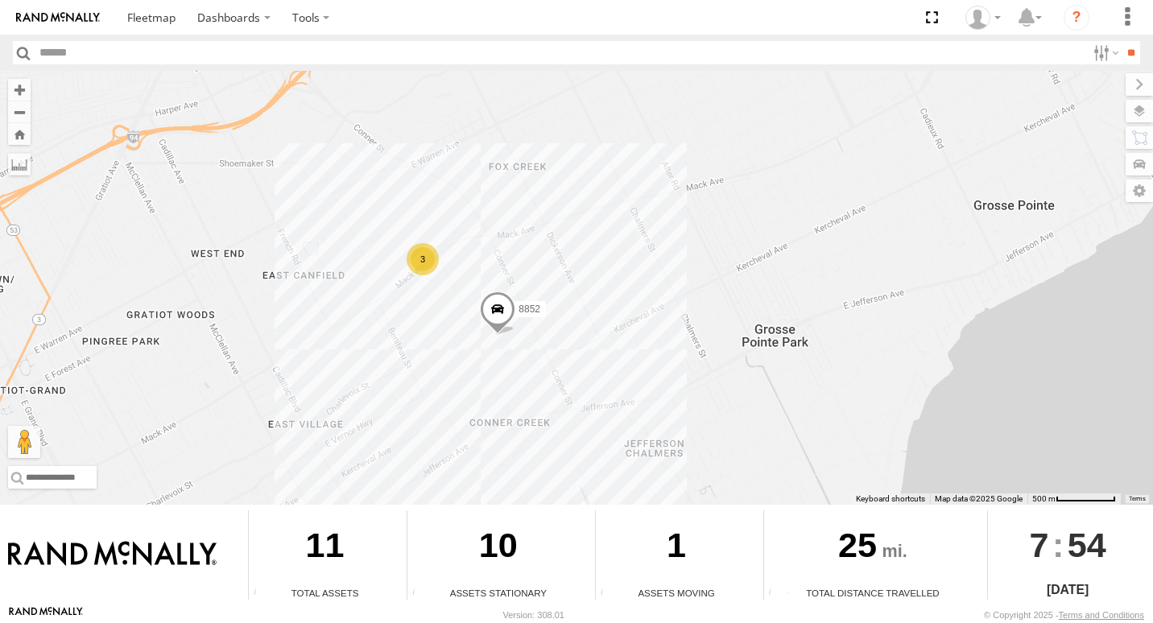
drag, startPoint x: 774, startPoint y: 300, endPoint x: 1152, endPoint y: 505, distance: 429.3
click at [1152, 504] on html "Dashboards" at bounding box center [576, 311] width 1153 height 623
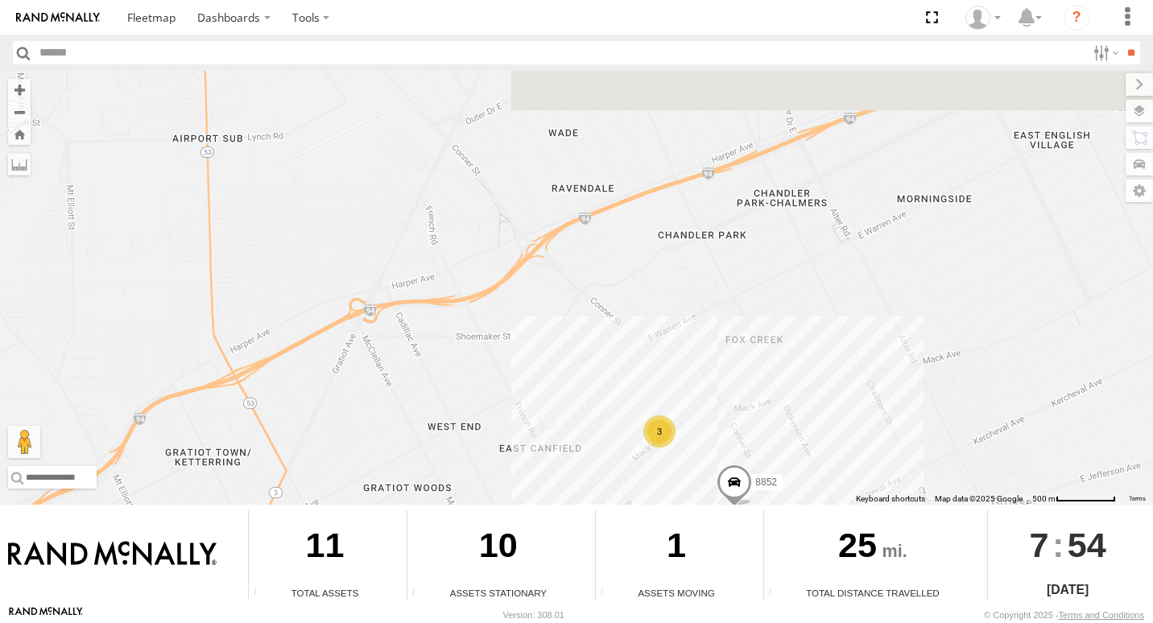
drag, startPoint x: 309, startPoint y: 241, endPoint x: 307, endPoint y: 197, distance: 43.5
click at [328, 265] on div "8853 8852 6 3" at bounding box center [576, 288] width 1153 height 434
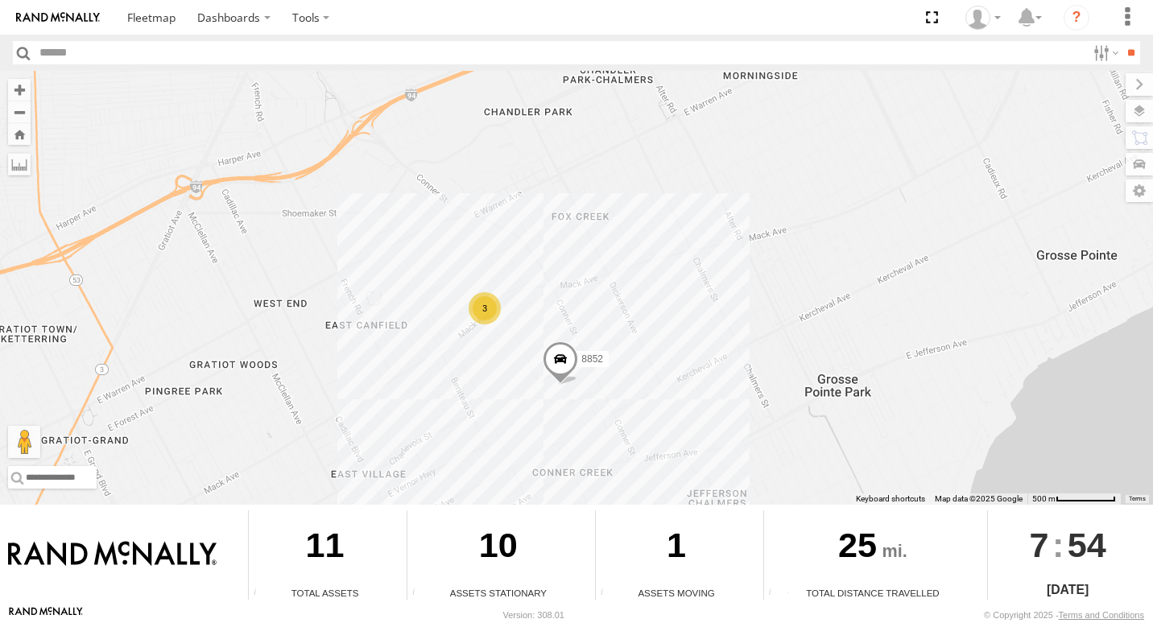
drag, startPoint x: 658, startPoint y: 249, endPoint x: 447, endPoint y: 80, distance: 270.2
click at [429, 52] on body "Dashboards ?" at bounding box center [576, 311] width 1153 height 623
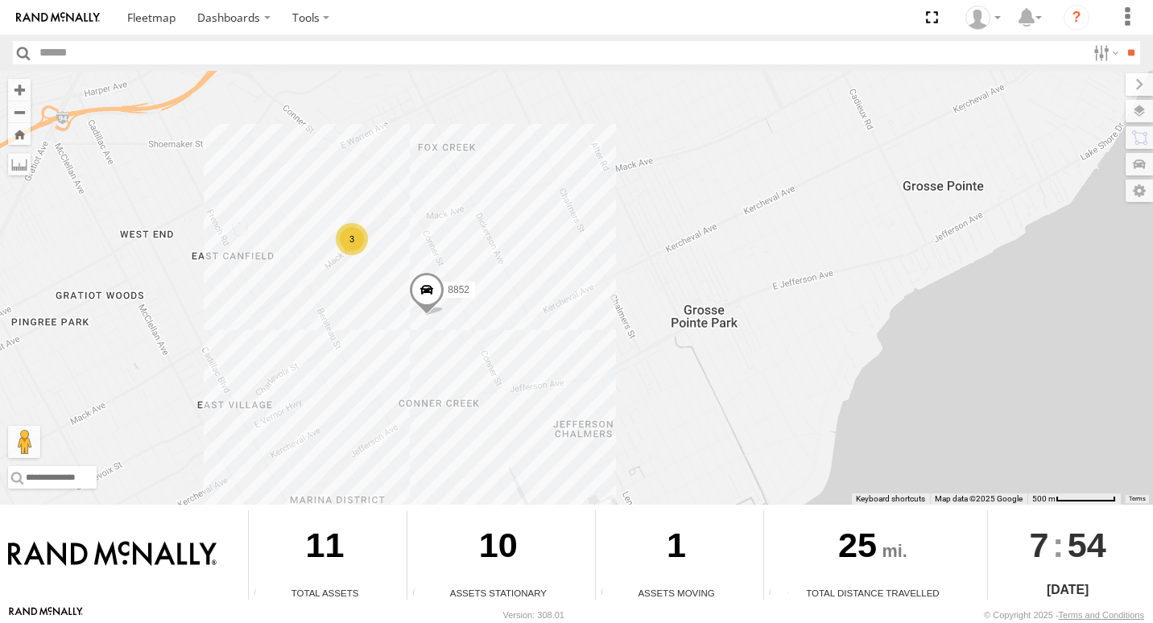
drag, startPoint x: 827, startPoint y: 266, endPoint x: 657, endPoint y: 170, distance: 195.4
click at [657, 170] on div "8853 8852 6 3" at bounding box center [576, 288] width 1153 height 434
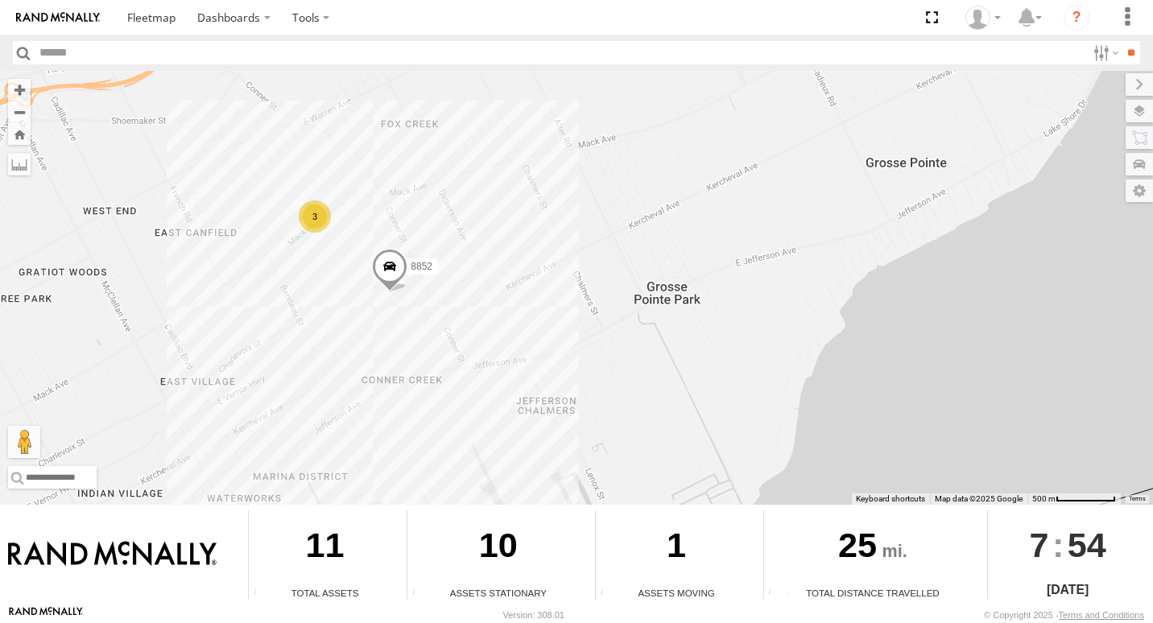
click at [320, 220] on div "3" at bounding box center [315, 216] width 32 height 32
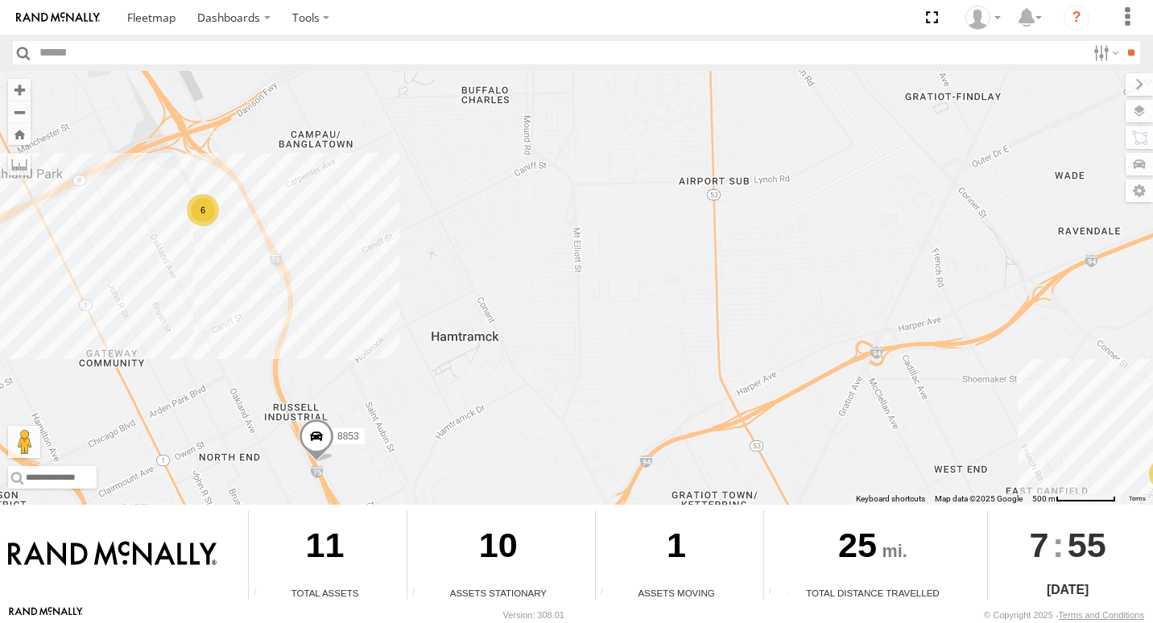
drag, startPoint x: 375, startPoint y: 252, endPoint x: 291, endPoint y: 136, distance: 143.4
click at [511, 326] on div "6 3 8853 8852" at bounding box center [576, 288] width 1153 height 434
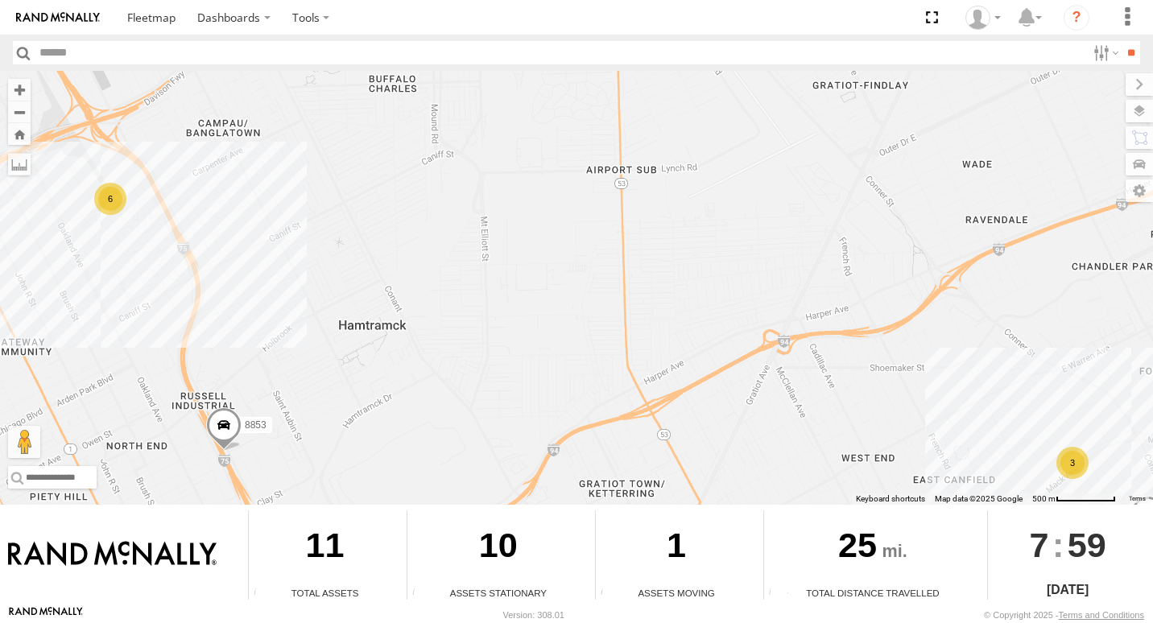
drag, startPoint x: 76, startPoint y: 191, endPoint x: 128, endPoint y: 251, distance: 79.4
click at [131, 270] on div "6 3 8853 8852" at bounding box center [576, 288] width 1153 height 434
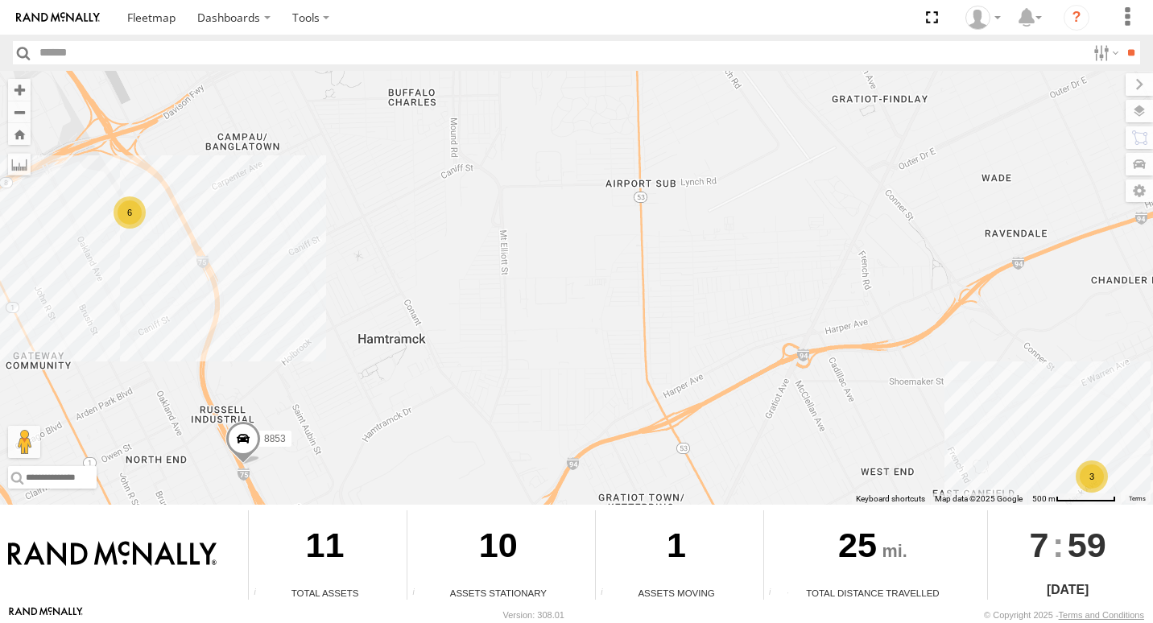
click at [141, 210] on div "6" at bounding box center [129, 212] width 32 height 32
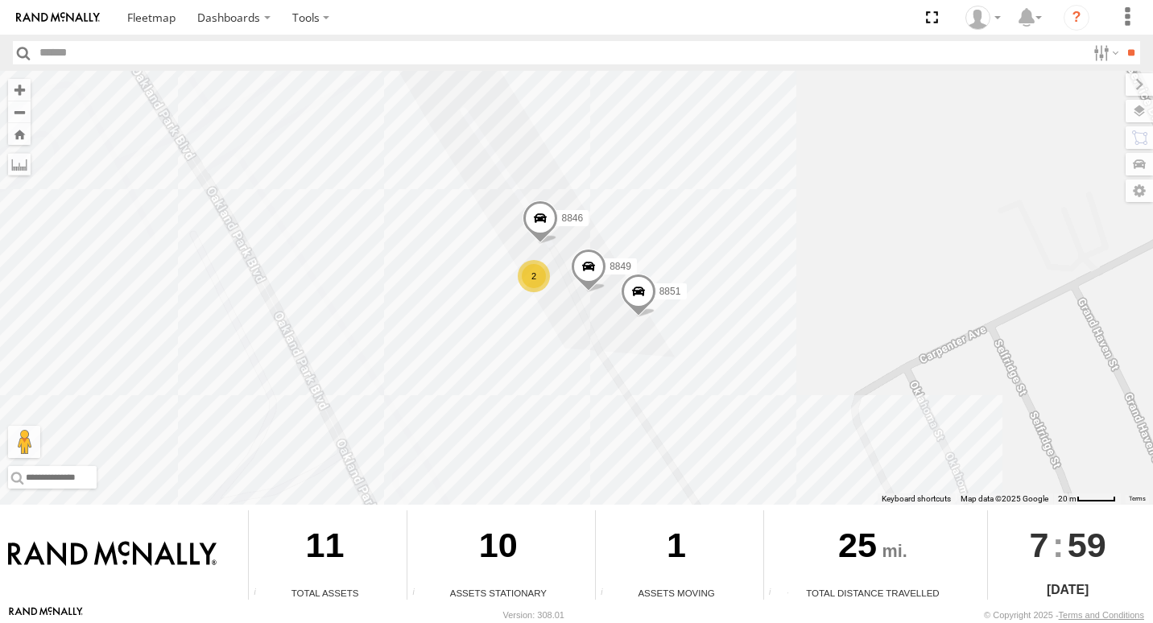
drag, startPoint x: 288, startPoint y: 279, endPoint x: 254, endPoint y: 174, distance: 111.0
click at [254, 174] on div "8853 8852 2 8846 8851 8847 8849" at bounding box center [576, 288] width 1153 height 434
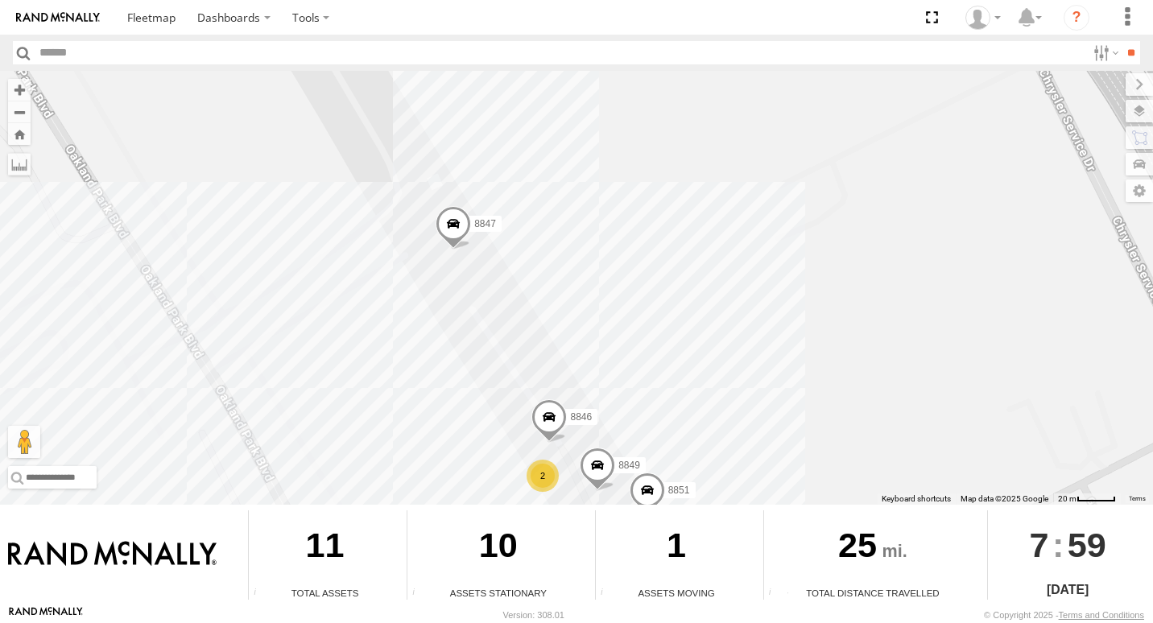
drag, startPoint x: 402, startPoint y: 221, endPoint x: 426, endPoint y: 361, distance: 142.8
click at [447, 436] on div "8853 8852 2 8846 8851 8847 8849" at bounding box center [576, 288] width 1153 height 434
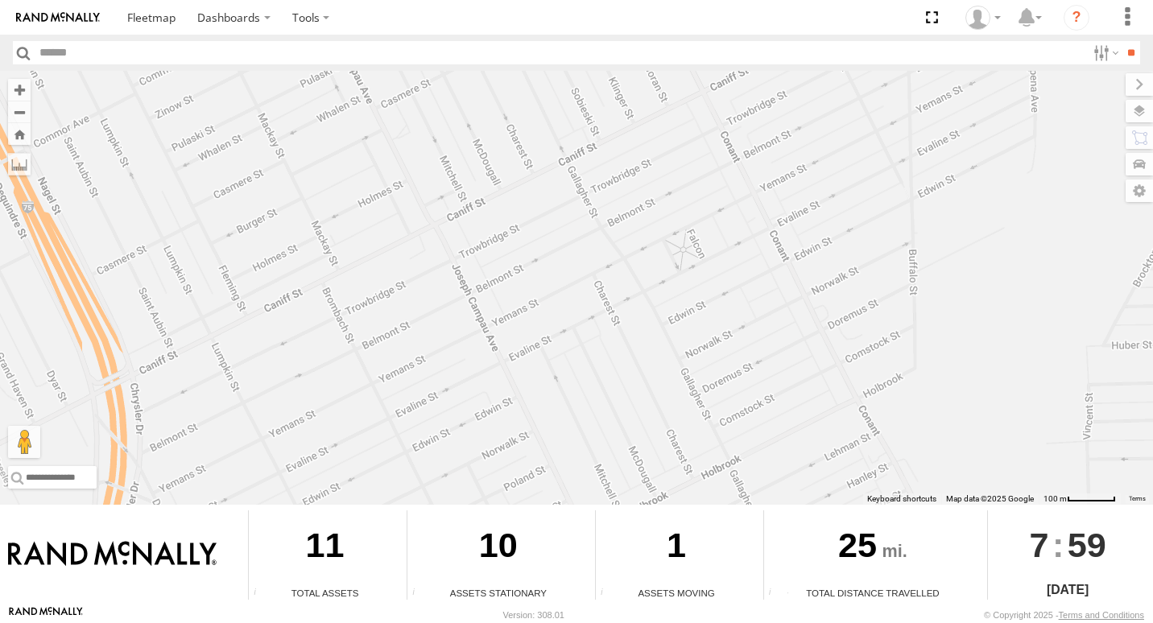
drag, startPoint x: 900, startPoint y: 355, endPoint x: 101, endPoint y: 38, distance: 859.8
click at [101, 38] on body "Dashboards ?" at bounding box center [576, 311] width 1153 height 623
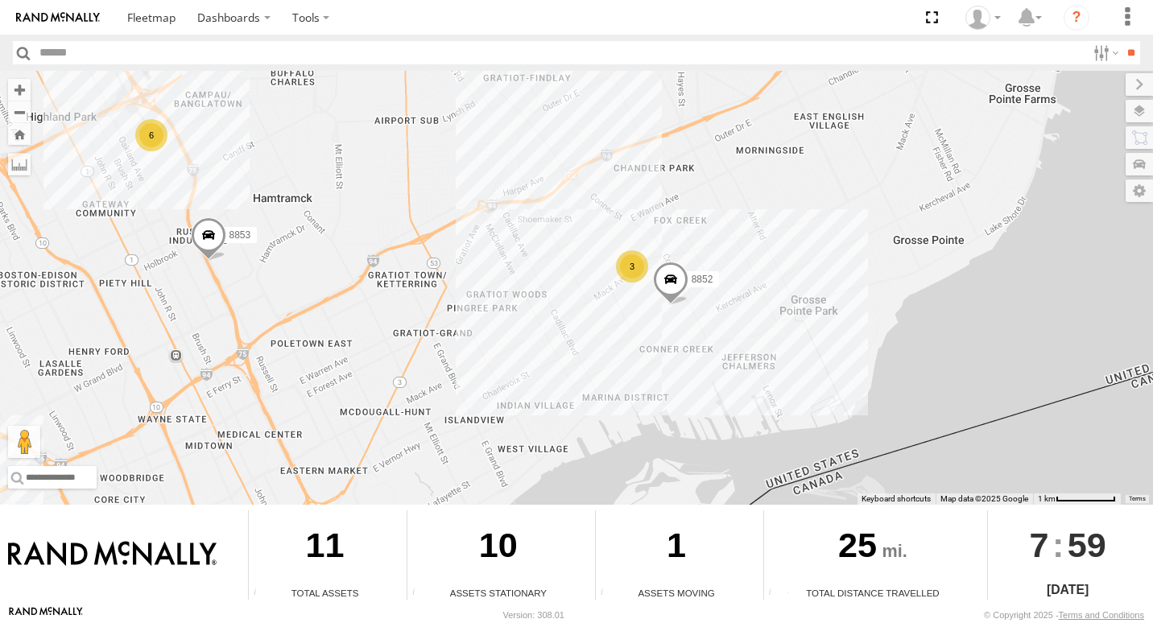
drag, startPoint x: 831, startPoint y: 351, endPoint x: 540, endPoint y: 245, distance: 309.1
click at [540, 245] on div "8853 8852 6 3" at bounding box center [576, 288] width 1153 height 434
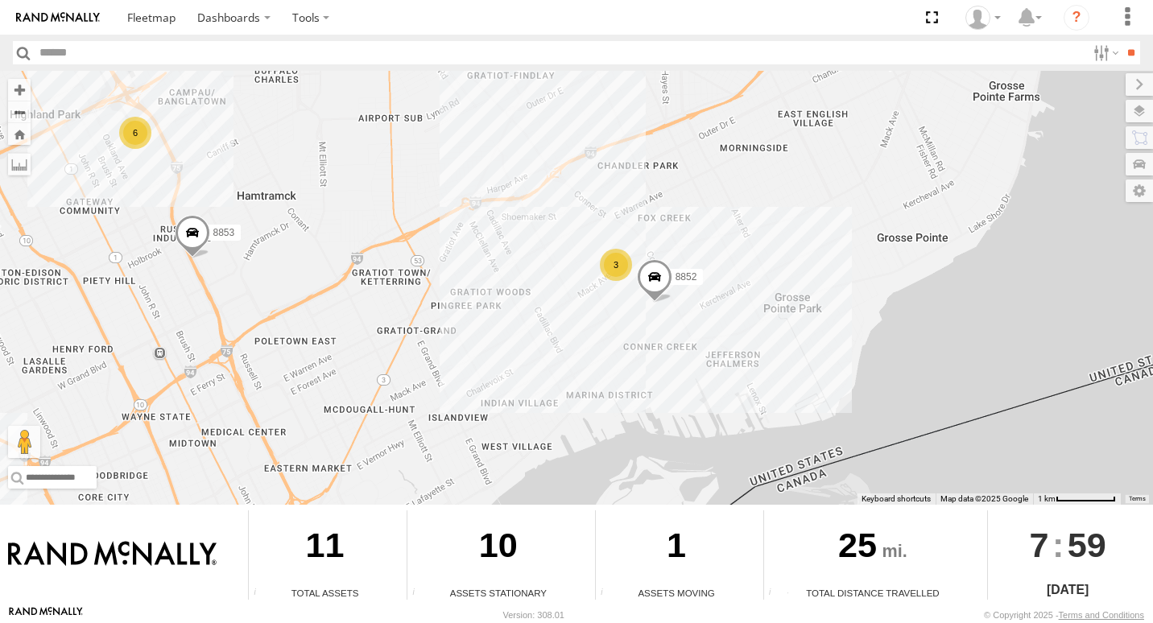
click at [640, 319] on div "8853 8852 6 3" at bounding box center [576, 288] width 1153 height 434
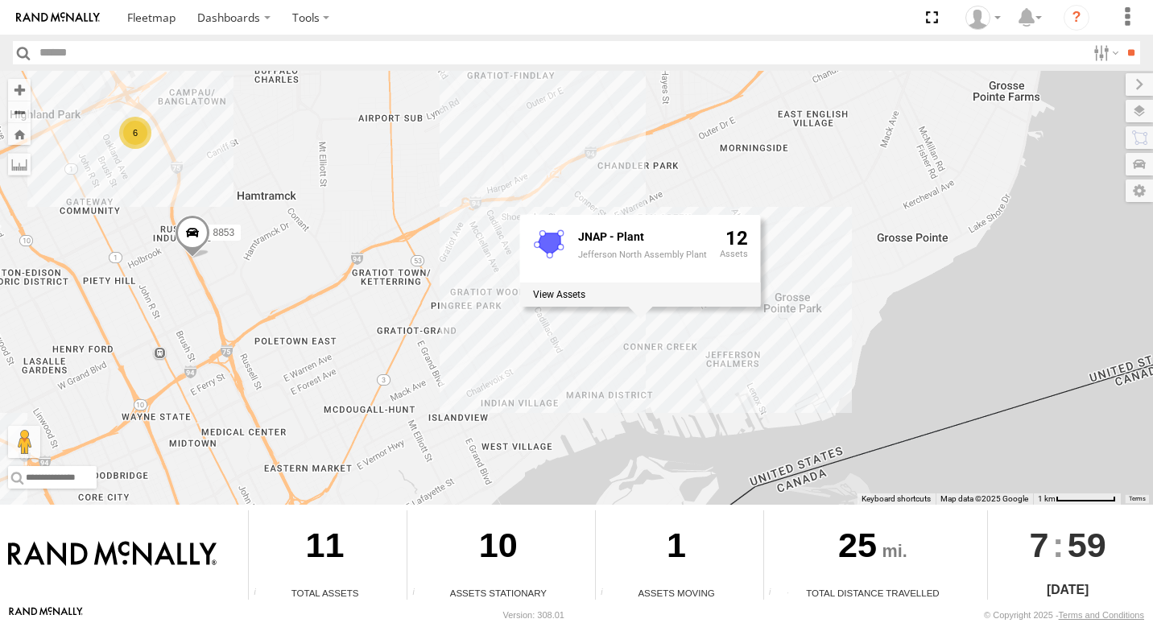
drag, startPoint x: 561, startPoint y: 340, endPoint x: 584, endPoint y: 310, distance: 37.8
click at [566, 335] on div "8853 8852 6 3 JNAP - Plant Jefferson North Assembly Plant 12" at bounding box center [576, 288] width 1153 height 434
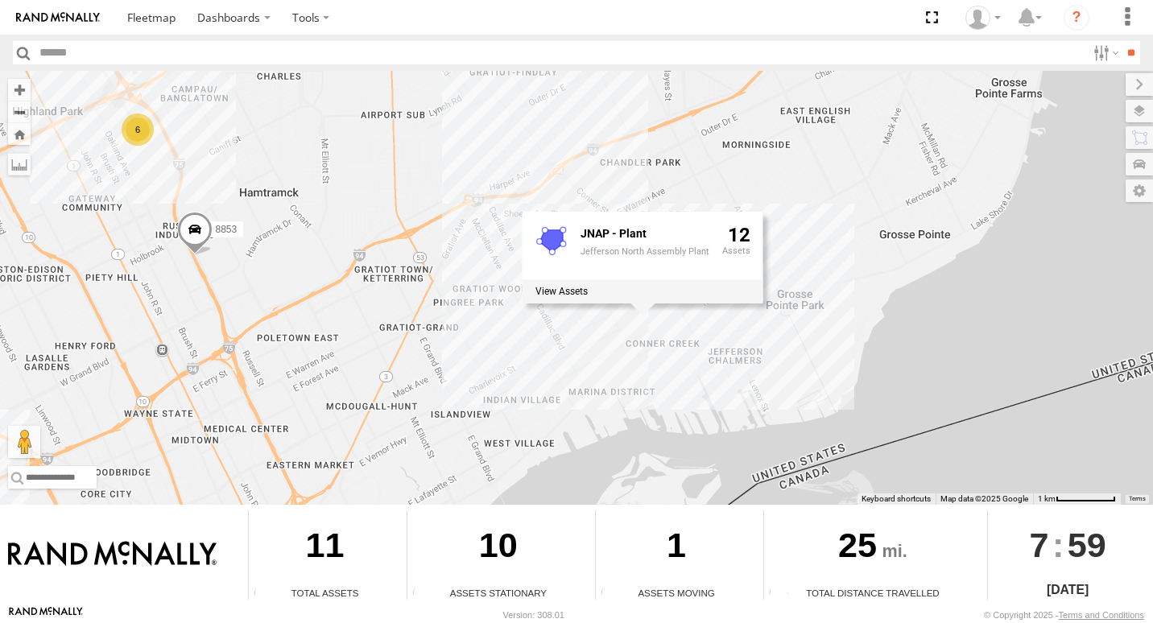
drag, startPoint x: 872, startPoint y: 205, endPoint x: 856, endPoint y: 205, distance: 16.1
click at [864, 205] on div "8853 8852 6 3 JNAP - Plant Jefferson North Assembly Plant 12" at bounding box center [576, 288] width 1153 height 434
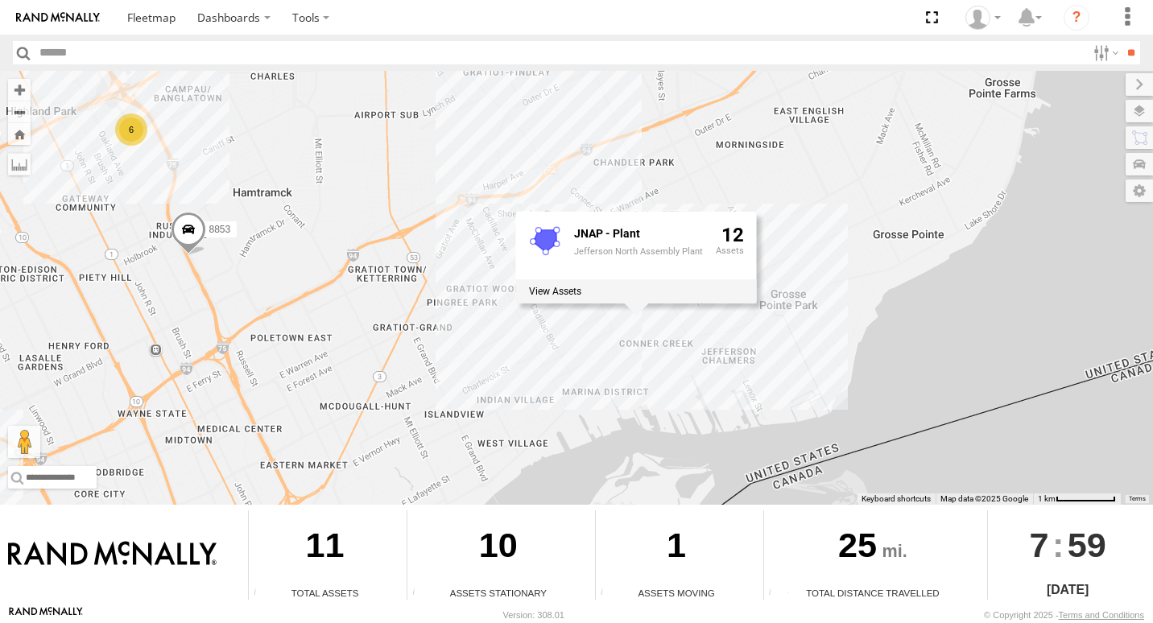
click at [726, 208] on div "8853 8852 6 3 JNAP - Plant Jefferson North Assembly Plant 12" at bounding box center [576, 288] width 1153 height 434
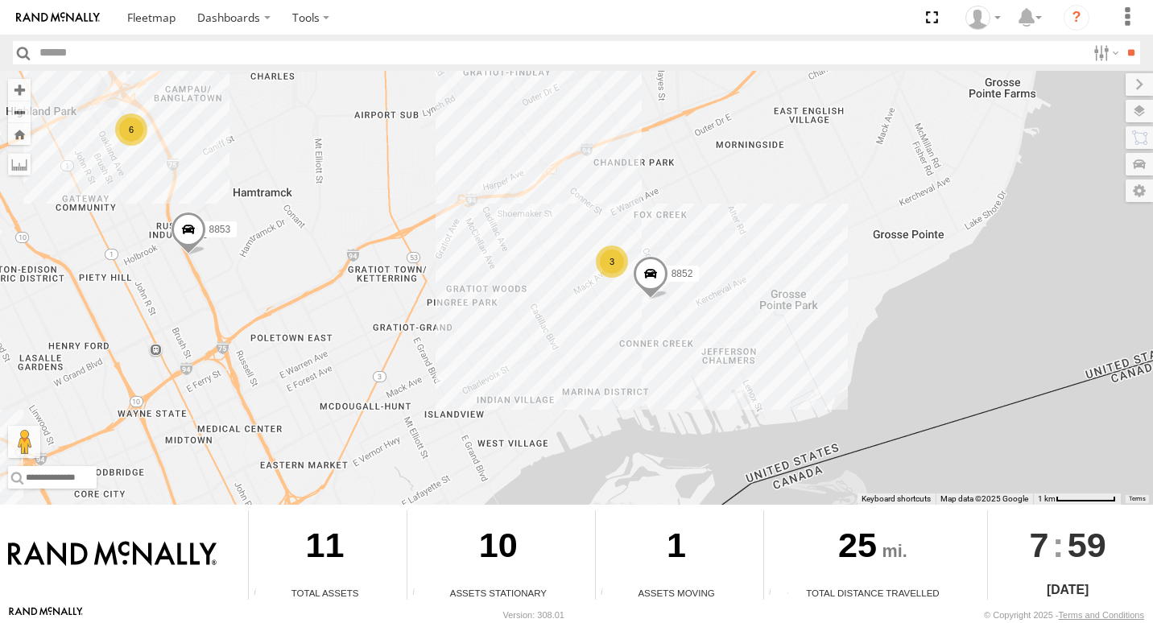
click at [607, 266] on div "3" at bounding box center [612, 261] width 32 height 32
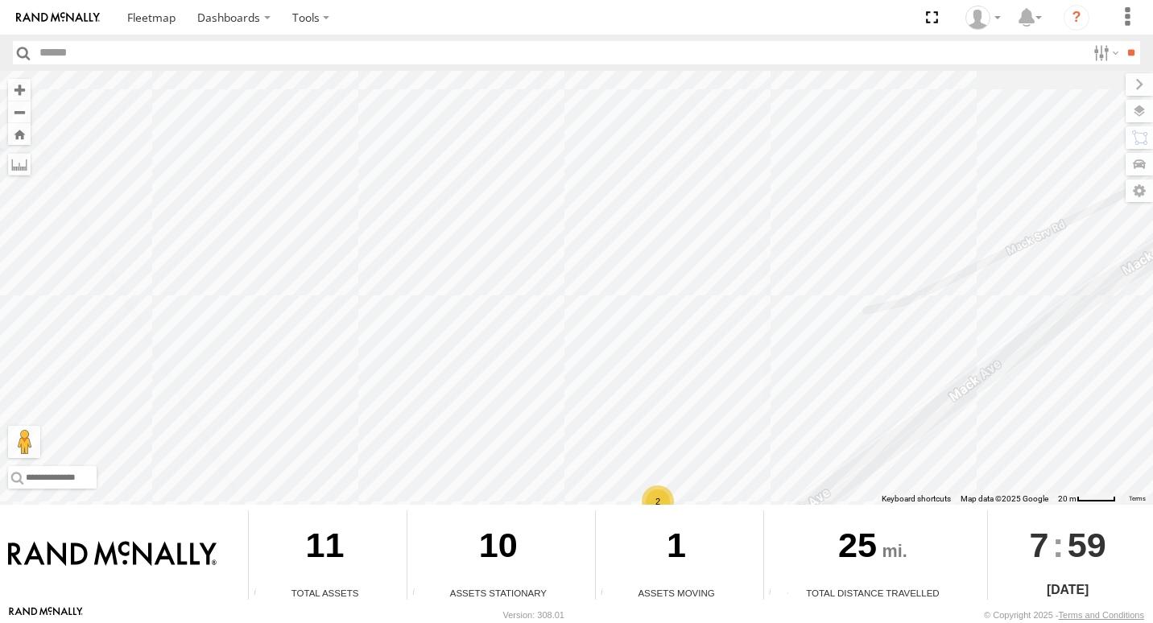
drag, startPoint x: 725, startPoint y: 278, endPoint x: 769, endPoint y: 435, distance: 163.1
click at [786, 502] on div "8853 8852 8844 2" at bounding box center [576, 288] width 1153 height 434
drag, startPoint x: 1141, startPoint y: 225, endPoint x: 1100, endPoint y: 230, distance: 41.4
click at [1100, 230] on div "8853 8852 8844 2" at bounding box center [576, 288] width 1153 height 434
drag, startPoint x: 1026, startPoint y: 219, endPoint x: 1051, endPoint y: 454, distance: 236.3
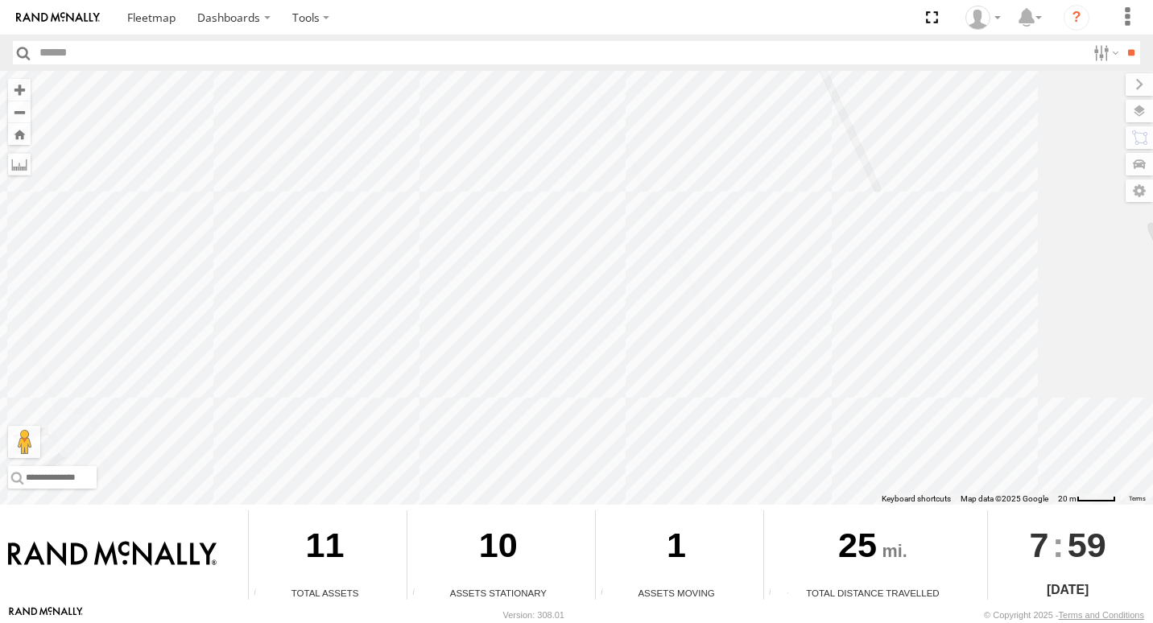
click at [1136, 589] on div "← Move left → Move right ↑ Move up ↓ Move down + Zoom in - Zoom out Home Jump l…" at bounding box center [576, 338] width 1153 height 534
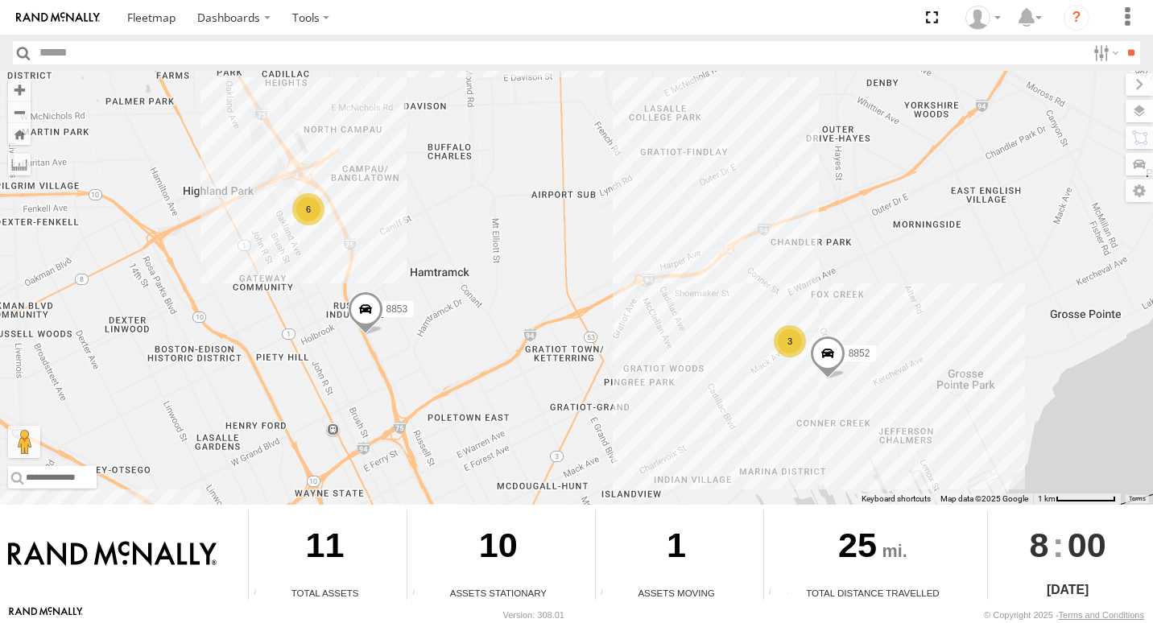
click at [790, 345] on div "3" at bounding box center [789, 341] width 32 height 32
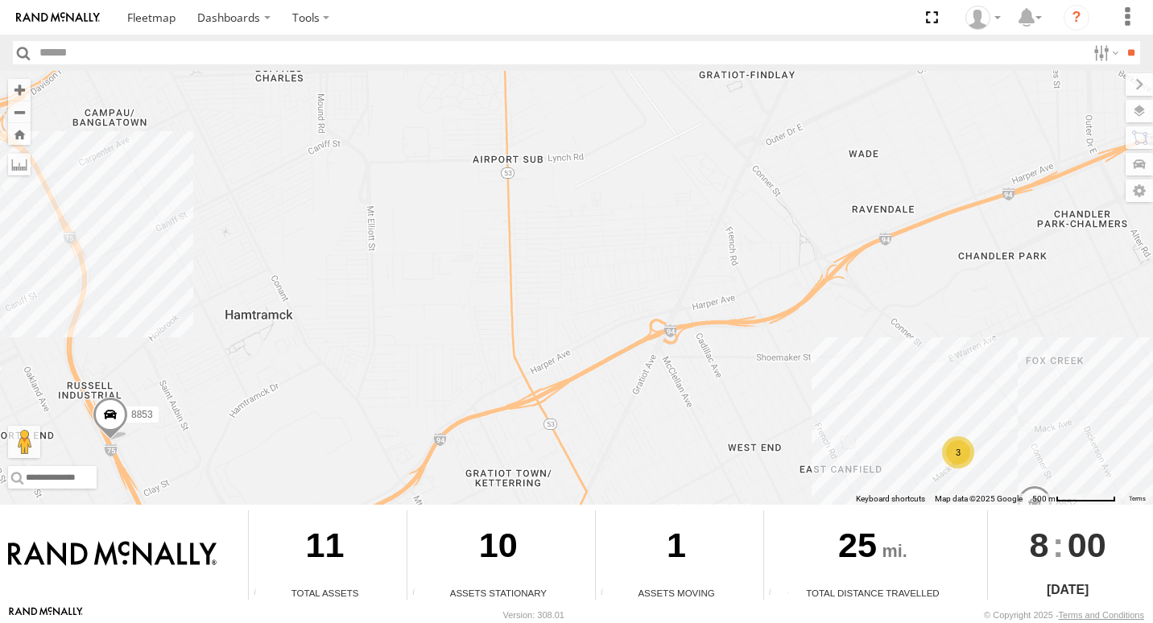
drag, startPoint x: 398, startPoint y: 264, endPoint x: 585, endPoint y: 349, distance: 205.0
click at [647, 389] on div "8853 8852 3" at bounding box center [576, 288] width 1153 height 434
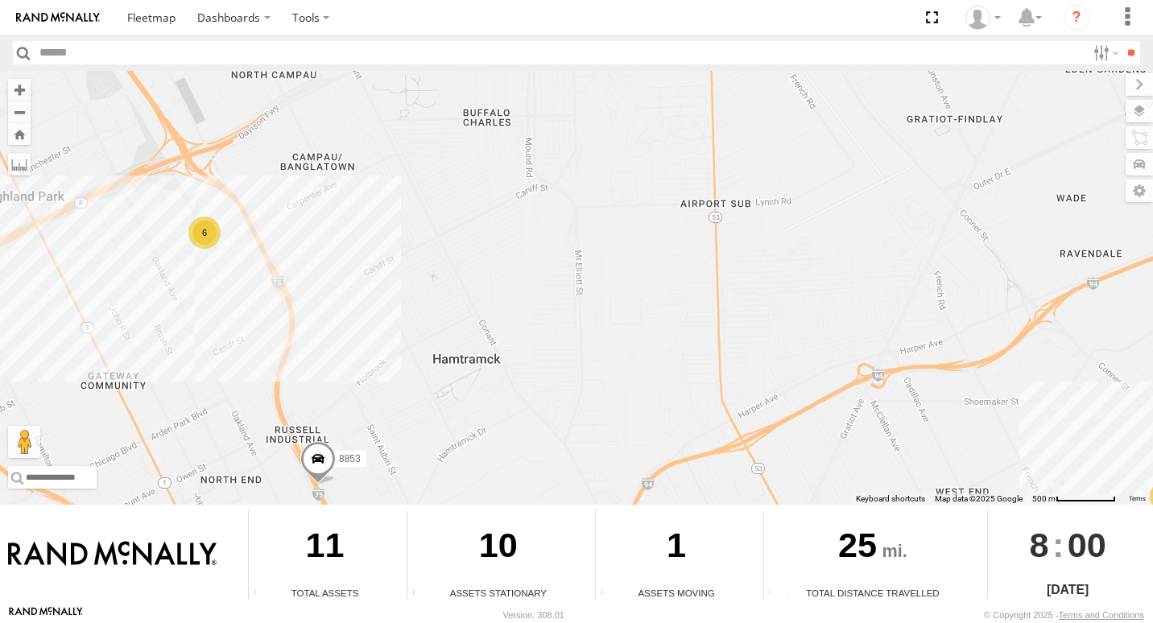
drag, startPoint x: 254, startPoint y: 271, endPoint x: 383, endPoint y: 307, distance: 134.3
click at [437, 321] on div "8853 8852 3 6" at bounding box center [576, 288] width 1153 height 434
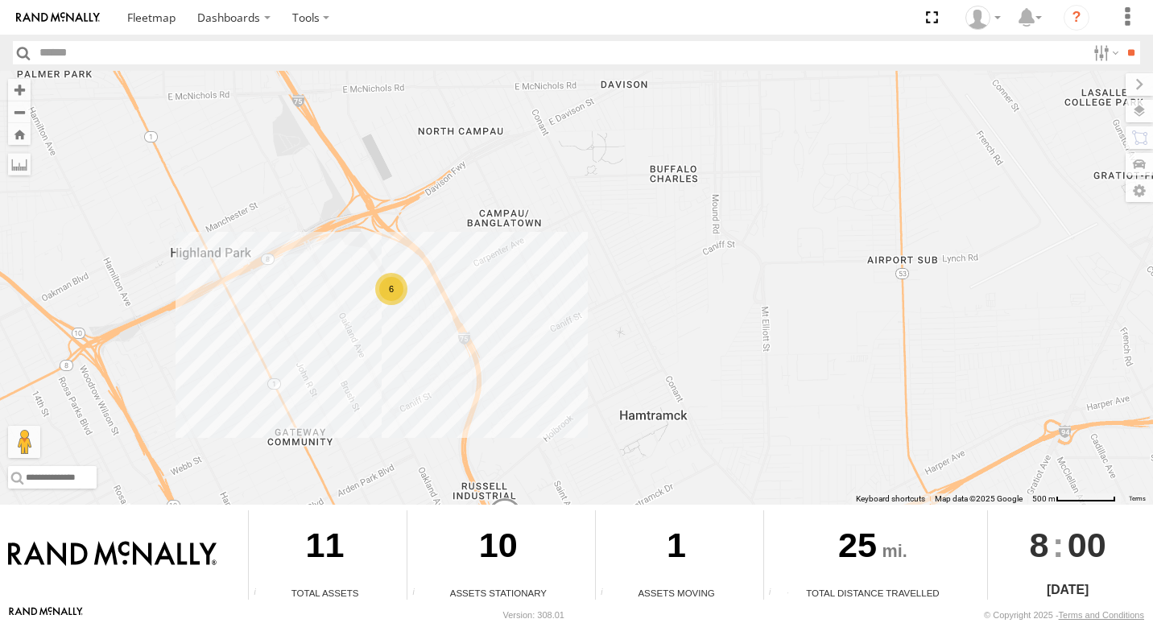
drag, startPoint x: 353, startPoint y: 310, endPoint x: 476, endPoint y: 355, distance: 131.1
click at [476, 355] on div "8853 8852 3 6" at bounding box center [576, 288] width 1153 height 434
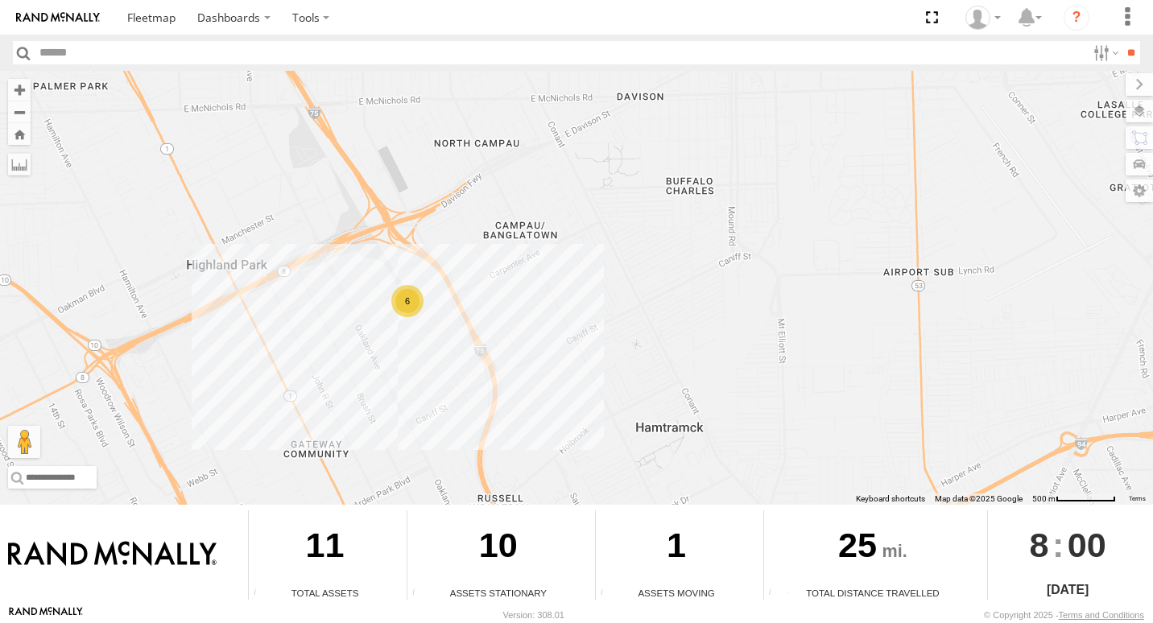
click at [415, 306] on div "6" at bounding box center [407, 301] width 32 height 32
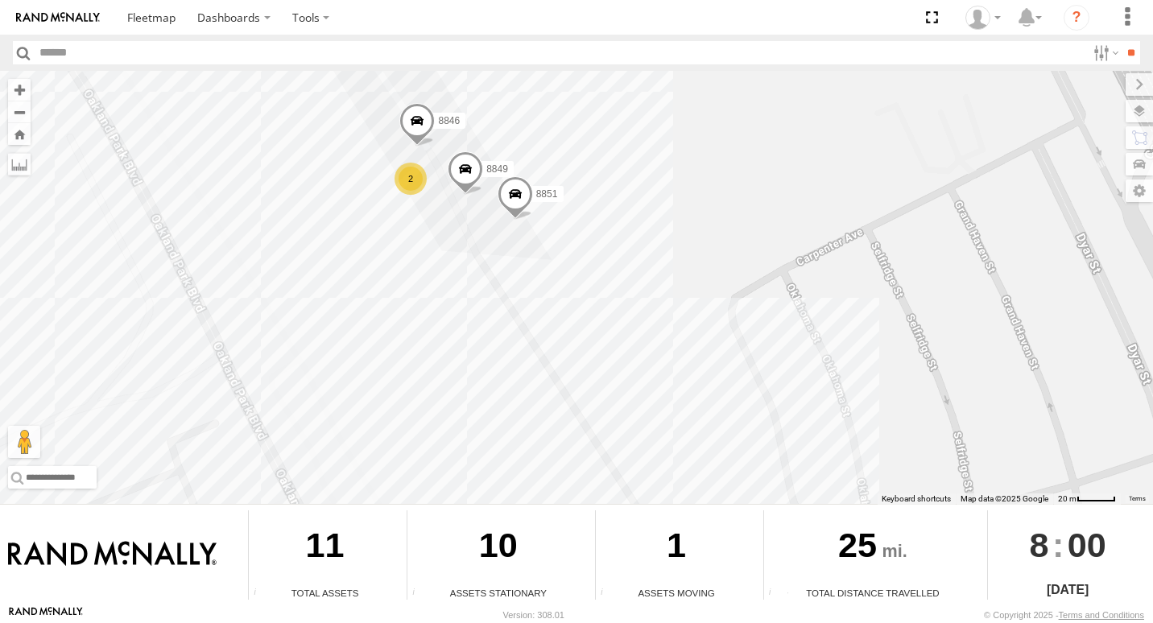
drag, startPoint x: 801, startPoint y: 355, endPoint x: 604, endPoint y: 130, distance: 298.3
click at [604, 130] on div "8853 8852 2 8846 8851 8847 8849" at bounding box center [576, 288] width 1153 height 434
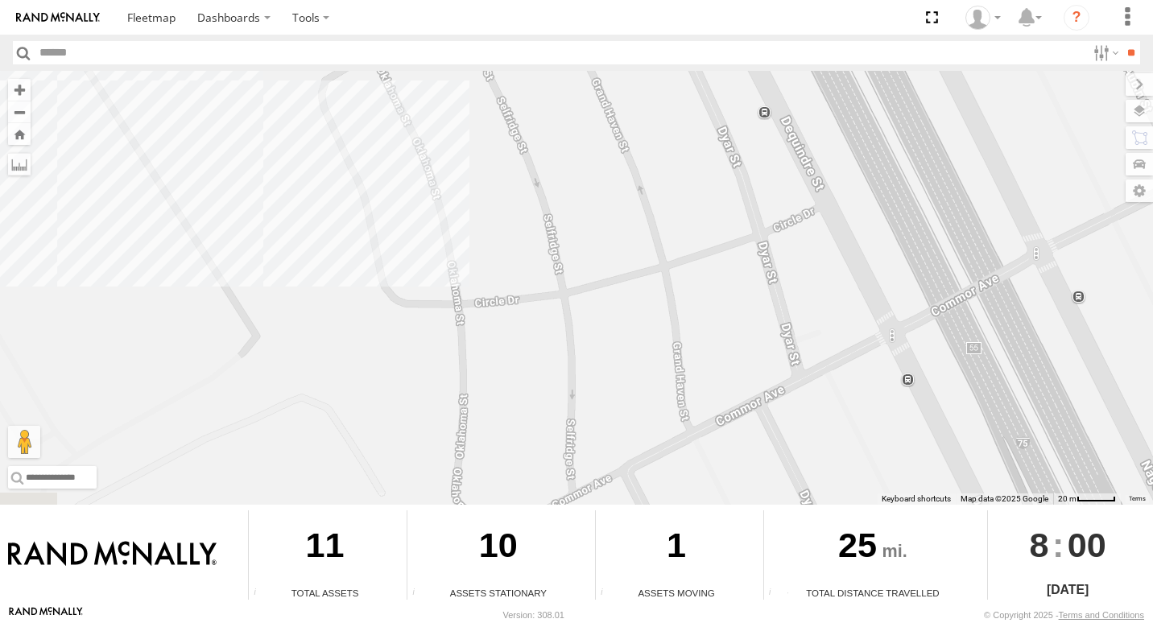
drag, startPoint x: 818, startPoint y: 323, endPoint x: 461, endPoint y: 148, distance: 397.0
click at [461, 148] on div "8853 8852 2 8846 8851 8847 8849" at bounding box center [576, 288] width 1153 height 434
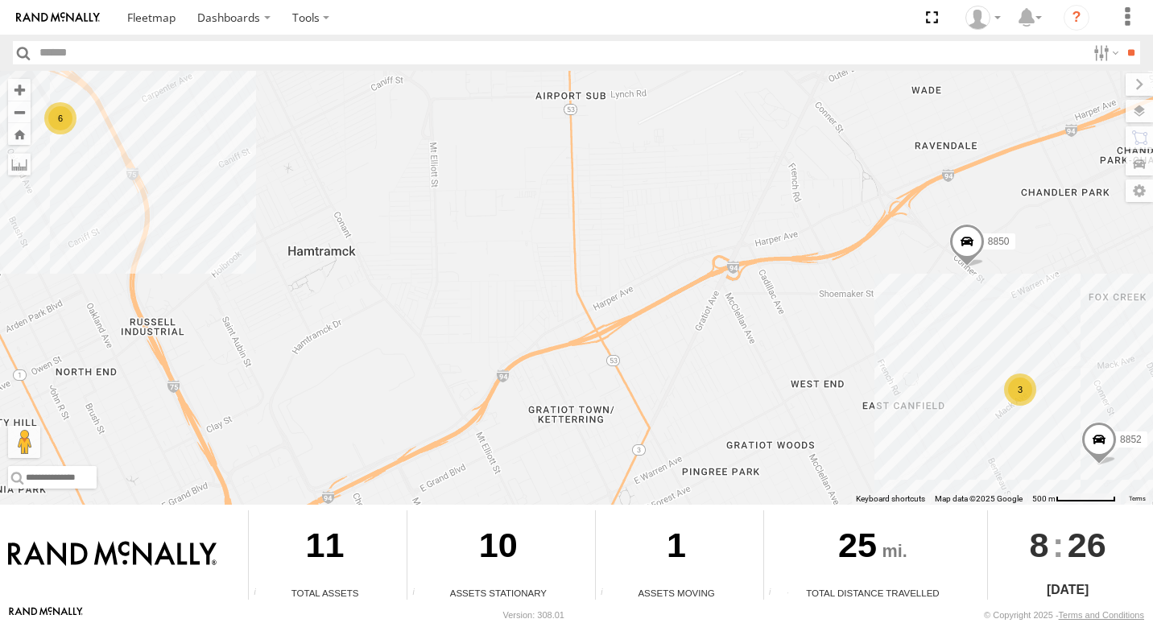
click at [1081, 465] on span at bounding box center [1098, 443] width 35 height 43
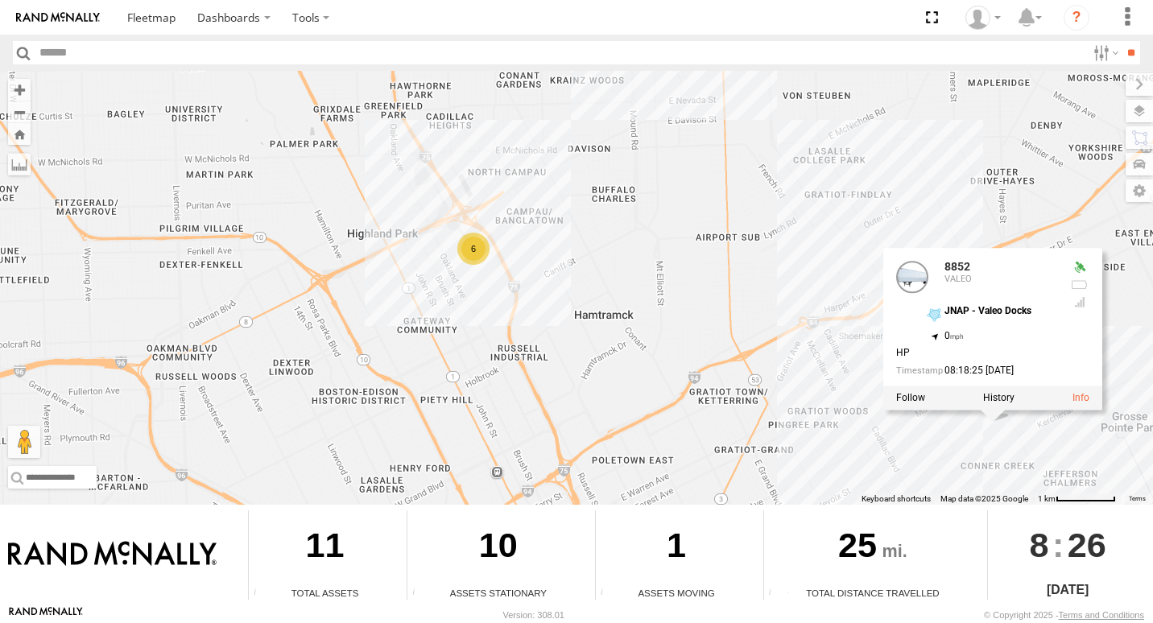
click at [823, 386] on div "8852 8850 8852 VALEO JNAP - [GEOGRAPHIC_DATA] 42.37591 , -82.96677 0 HP 08:18:2…" at bounding box center [576, 288] width 1153 height 434
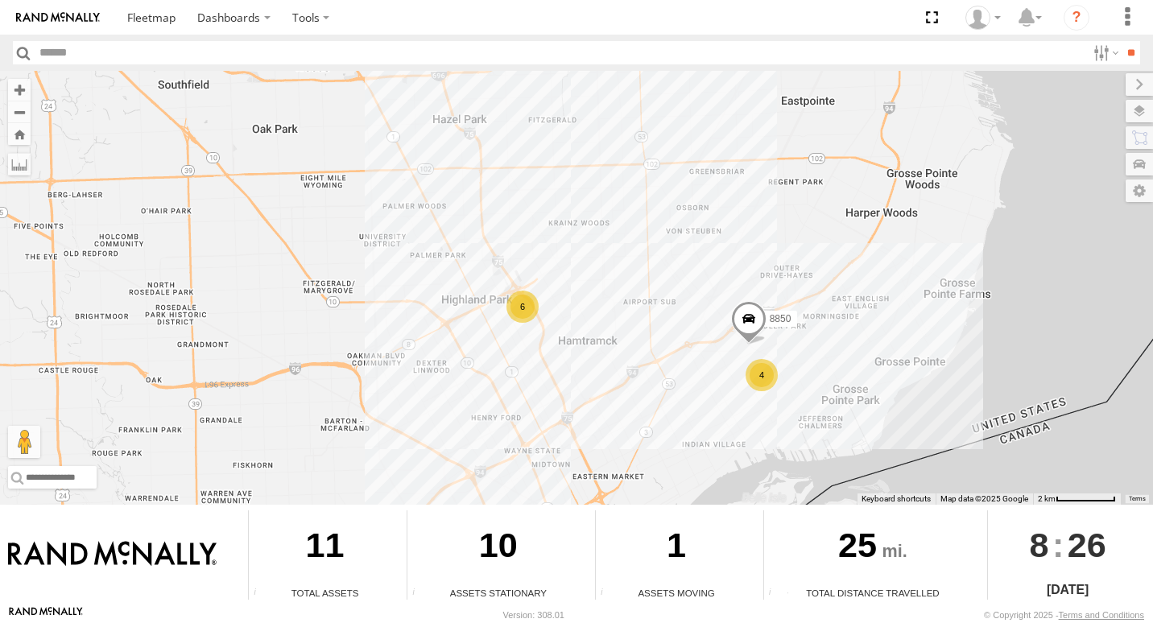
click at [763, 379] on div "4" at bounding box center [761, 375] width 32 height 32
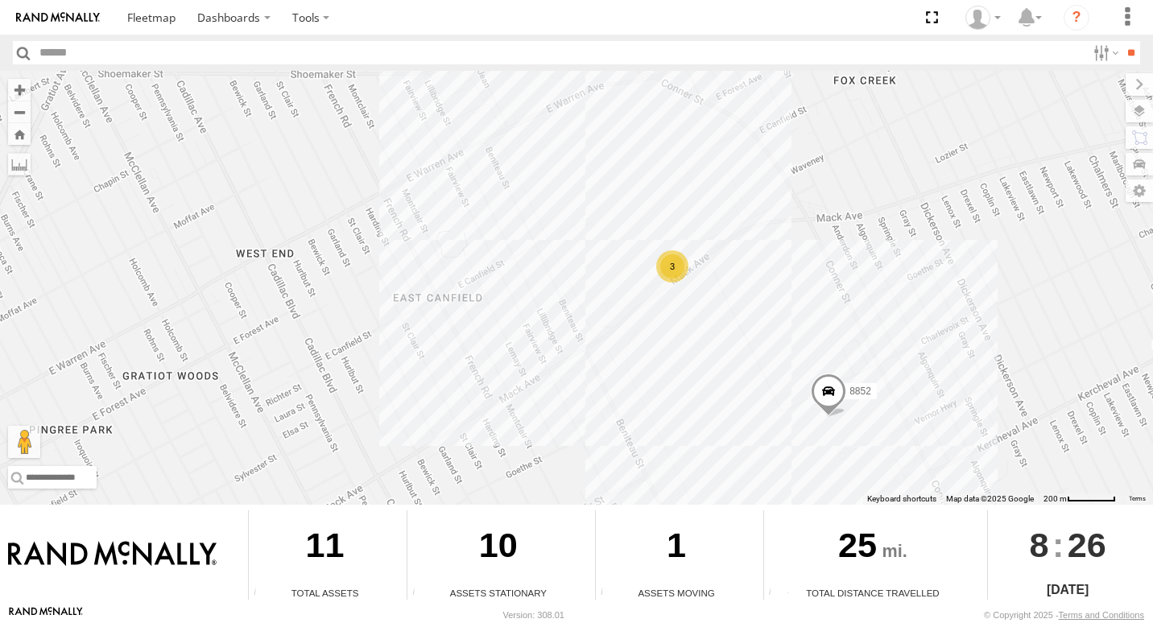
drag, startPoint x: 636, startPoint y: 360, endPoint x: 761, endPoint y: 377, distance: 126.0
click at [761, 377] on div "8850 8852 3" at bounding box center [576, 288] width 1153 height 434
click at [669, 261] on div "3" at bounding box center [671, 266] width 32 height 32
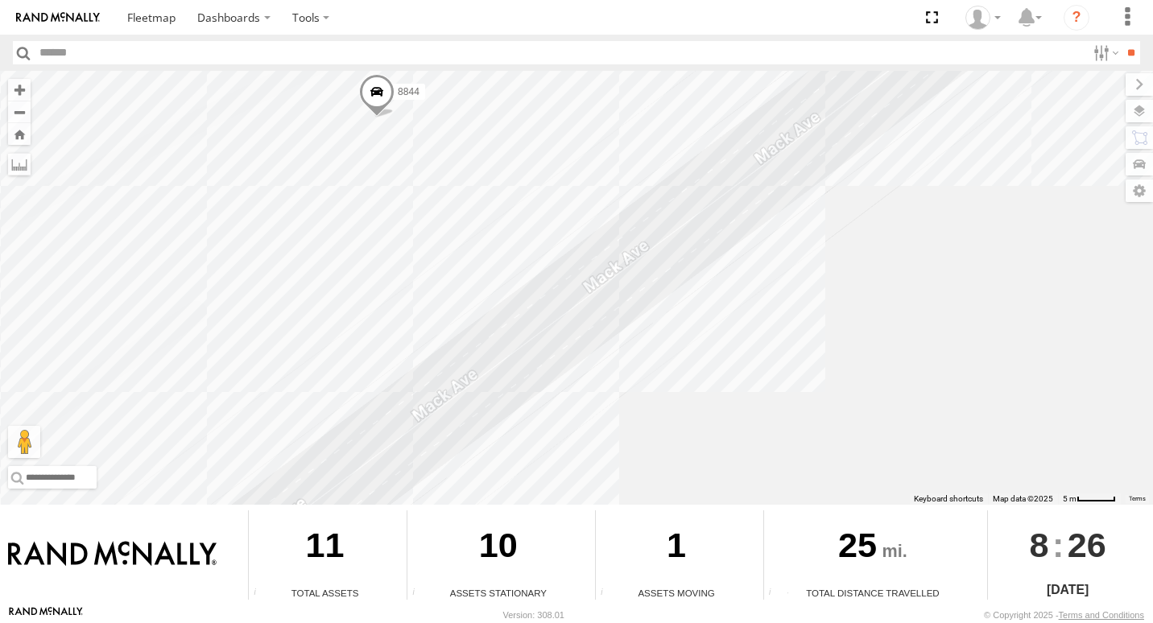
drag, startPoint x: 361, startPoint y: 350, endPoint x: 212, endPoint y: 176, distance: 228.9
click at [210, 176] on div "8850 8852 8848 8848 8844" at bounding box center [576, 288] width 1153 height 434
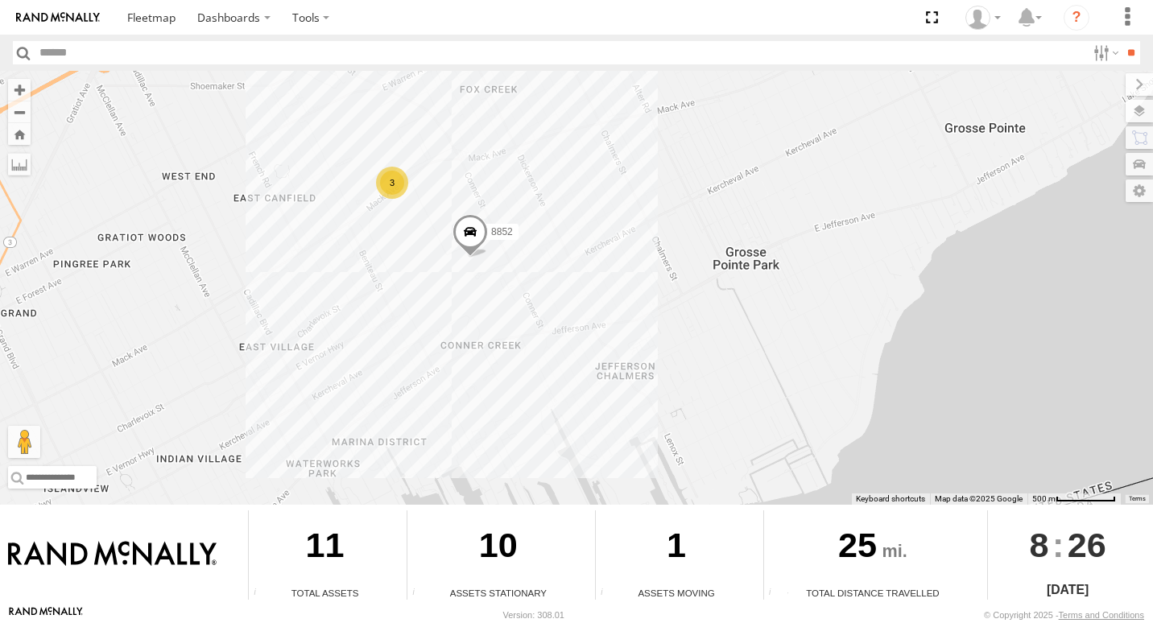
drag, startPoint x: 447, startPoint y: 398, endPoint x: 460, endPoint y: 277, distance: 121.4
click at [460, 277] on div "8850 8852 3" at bounding box center [576, 288] width 1153 height 434
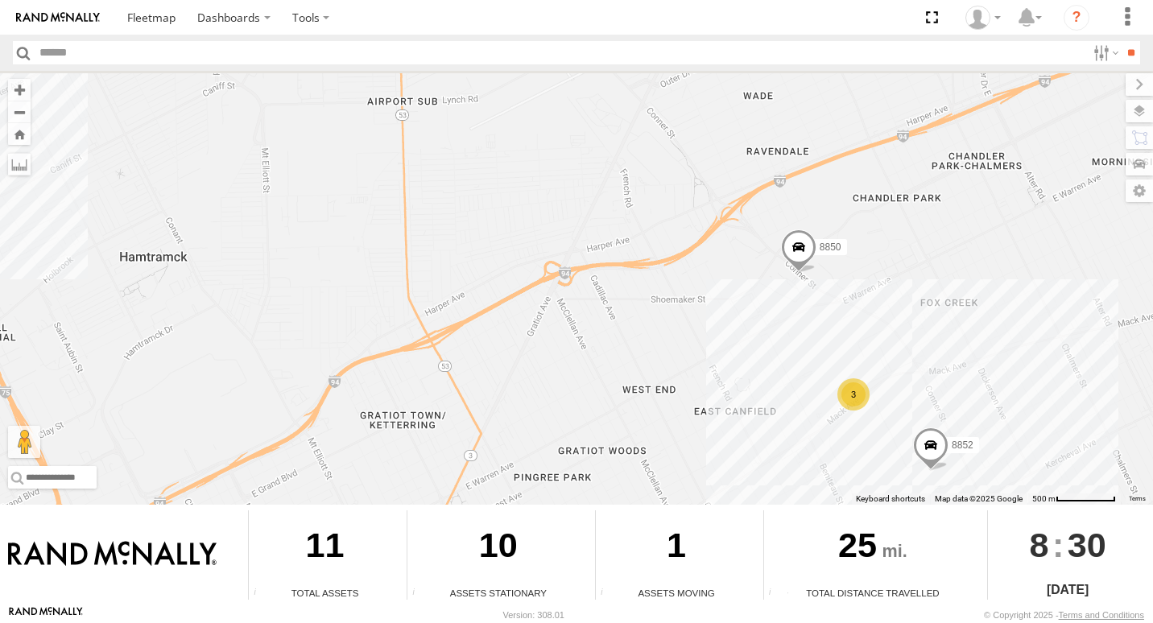
drag, startPoint x: 883, startPoint y: 336, endPoint x: 686, endPoint y: 349, distance: 197.6
click at [686, 349] on div "6 3 8852 8850" at bounding box center [576, 288] width 1153 height 434
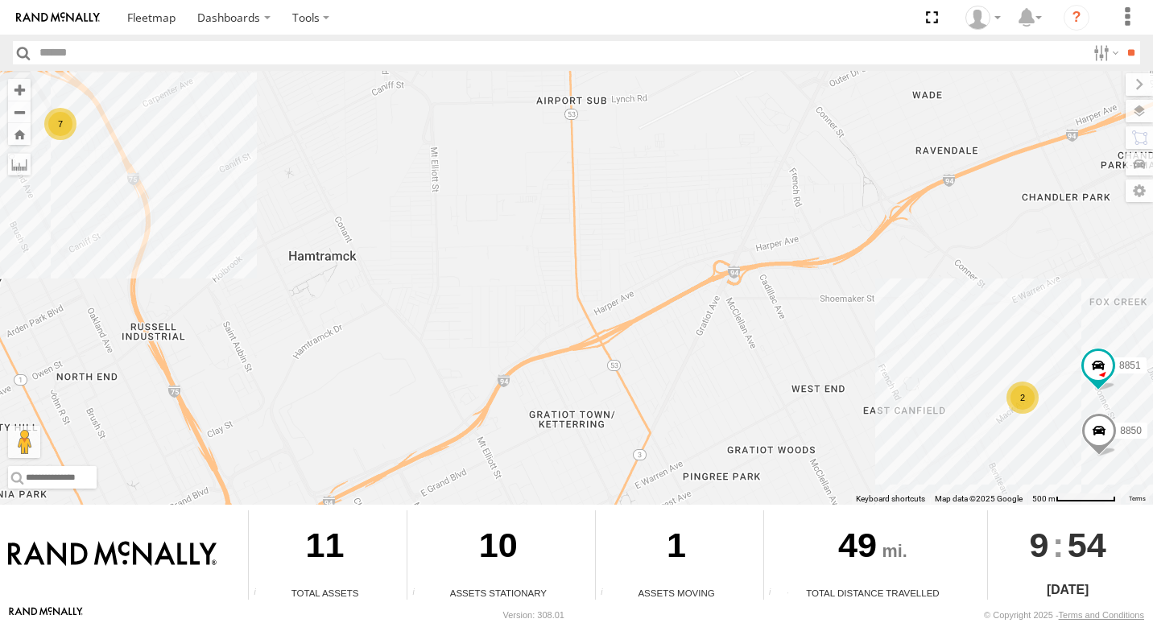
click at [65, 122] on div "7" at bounding box center [60, 124] width 32 height 32
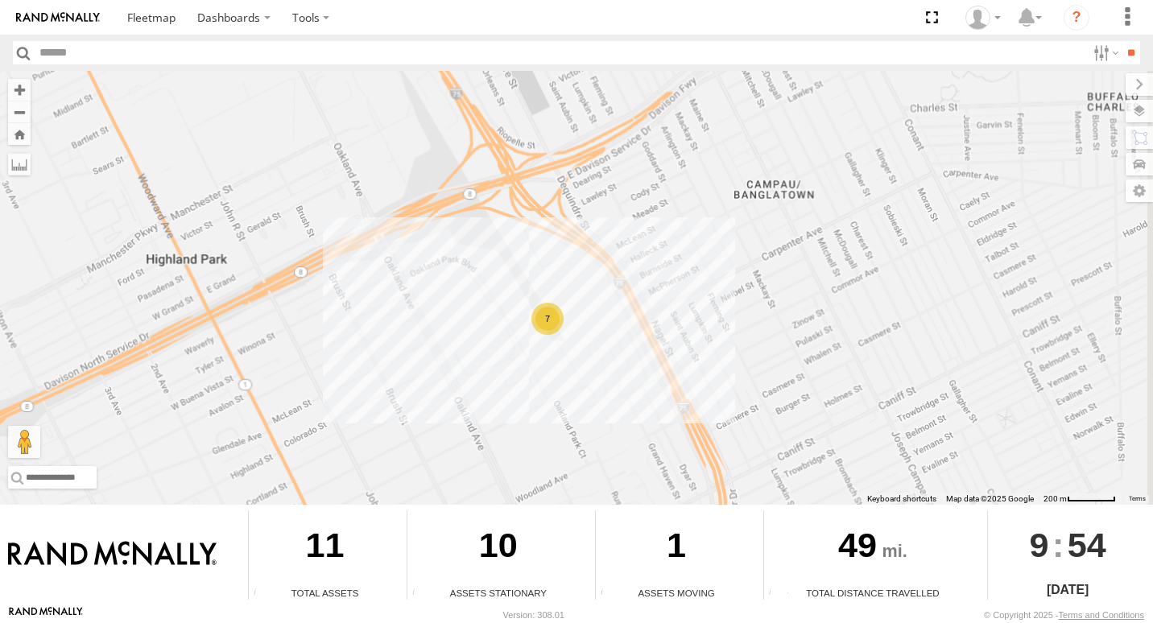
drag, startPoint x: 815, startPoint y: 360, endPoint x: 639, endPoint y: 256, distance: 204.6
click at [650, 258] on div "8851 8850 7" at bounding box center [576, 288] width 1153 height 434
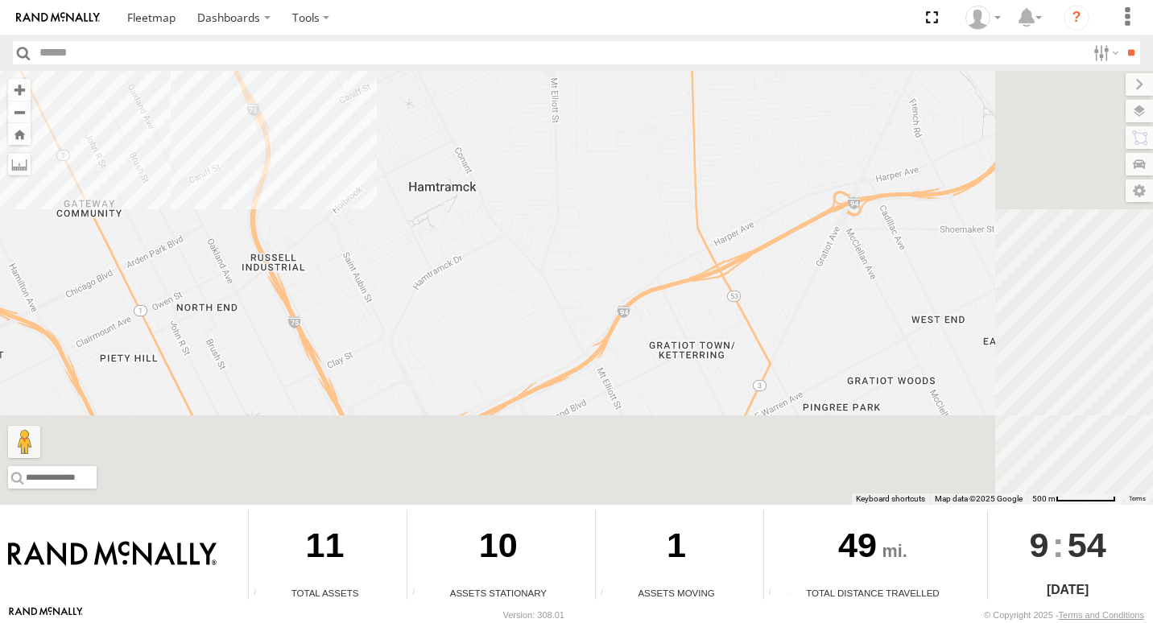
drag, startPoint x: 789, startPoint y: 391, endPoint x: 306, endPoint y: 72, distance: 578.6
click at [306, 72] on div "8851 8850 7" at bounding box center [576, 288] width 1153 height 434
